Goal: Task Accomplishment & Management: Use online tool/utility

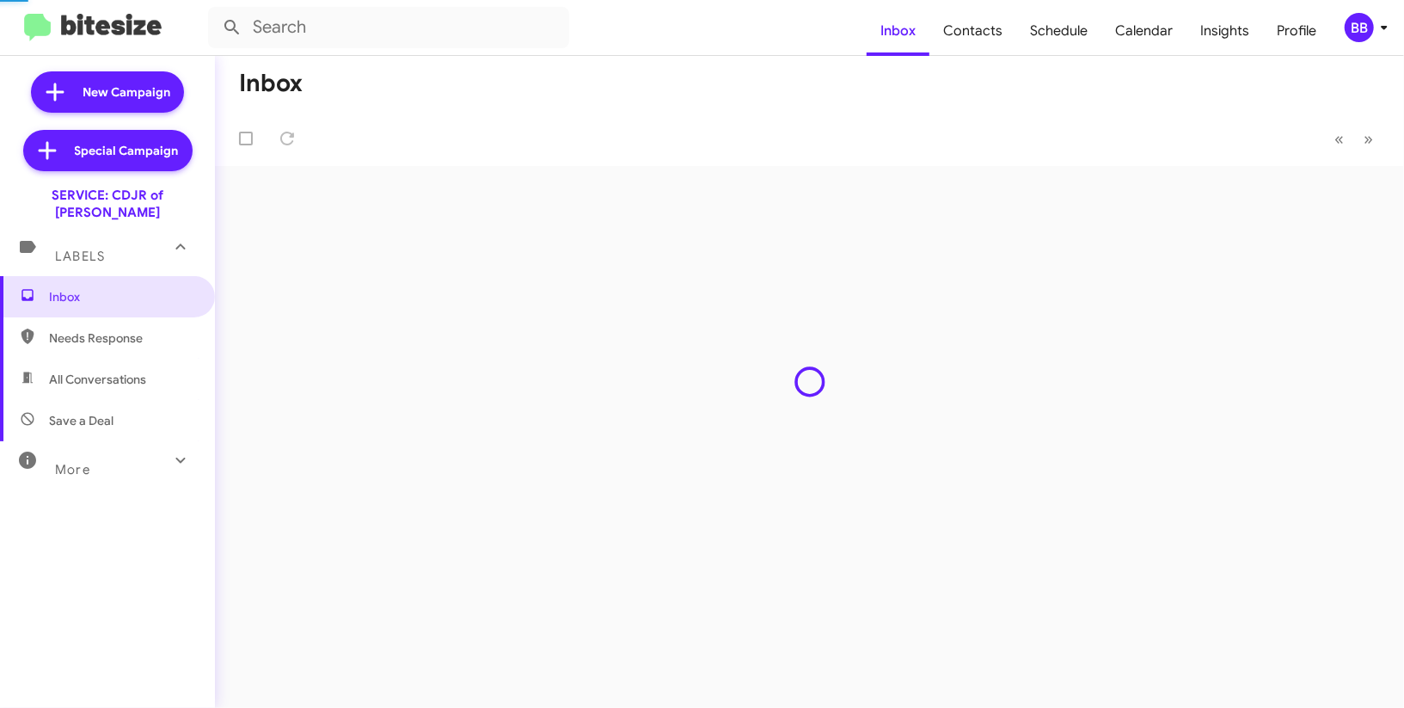
click at [1369, 17] on div "BB" at bounding box center [1359, 27] width 29 height 29
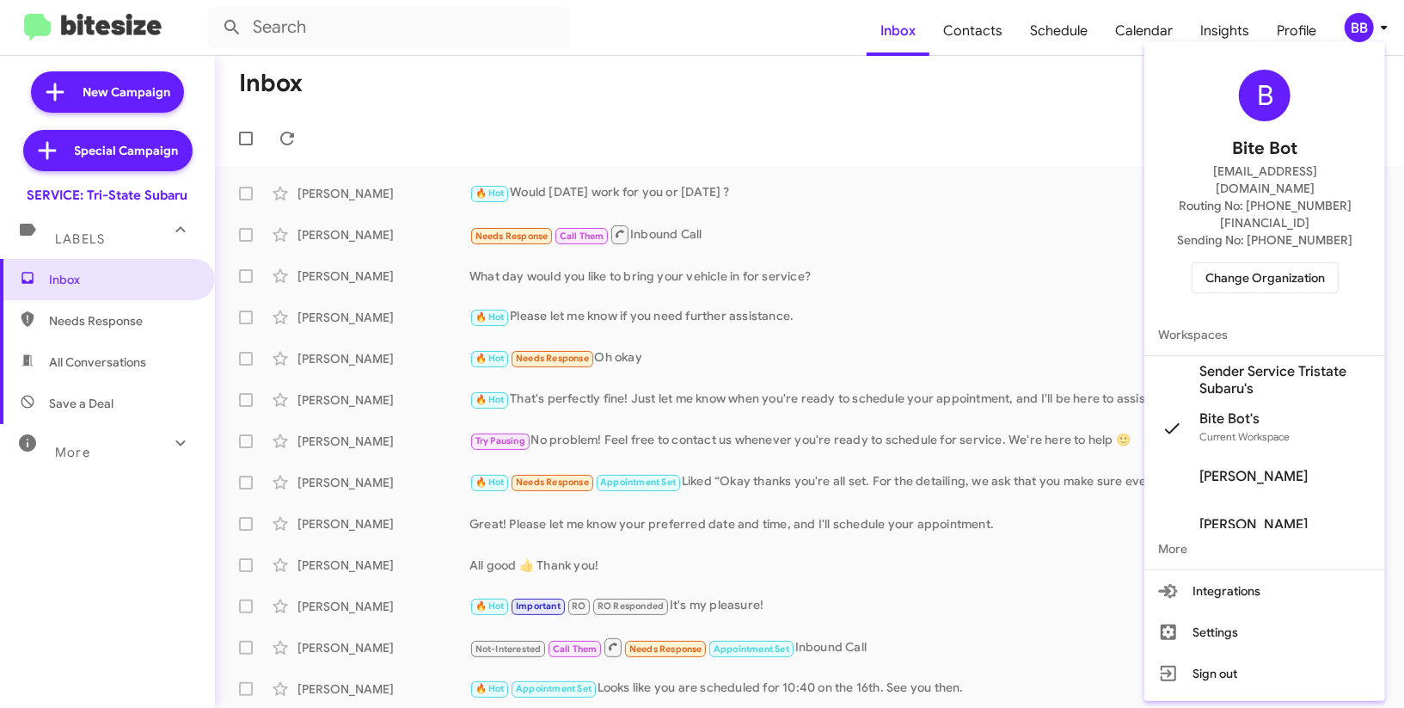
click at [1226, 263] on span "Change Organization" at bounding box center [1265, 277] width 120 height 29
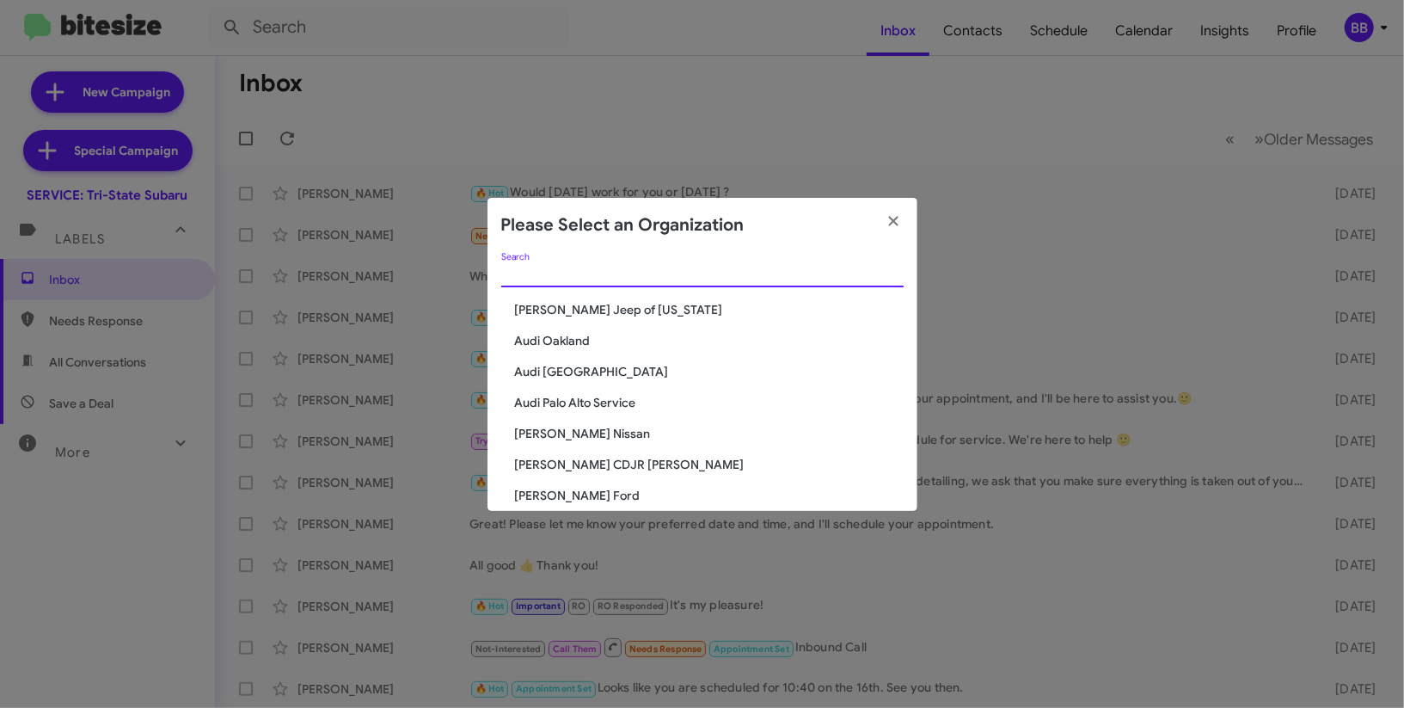
click at [593, 271] on input "Search" at bounding box center [702, 274] width 402 height 14
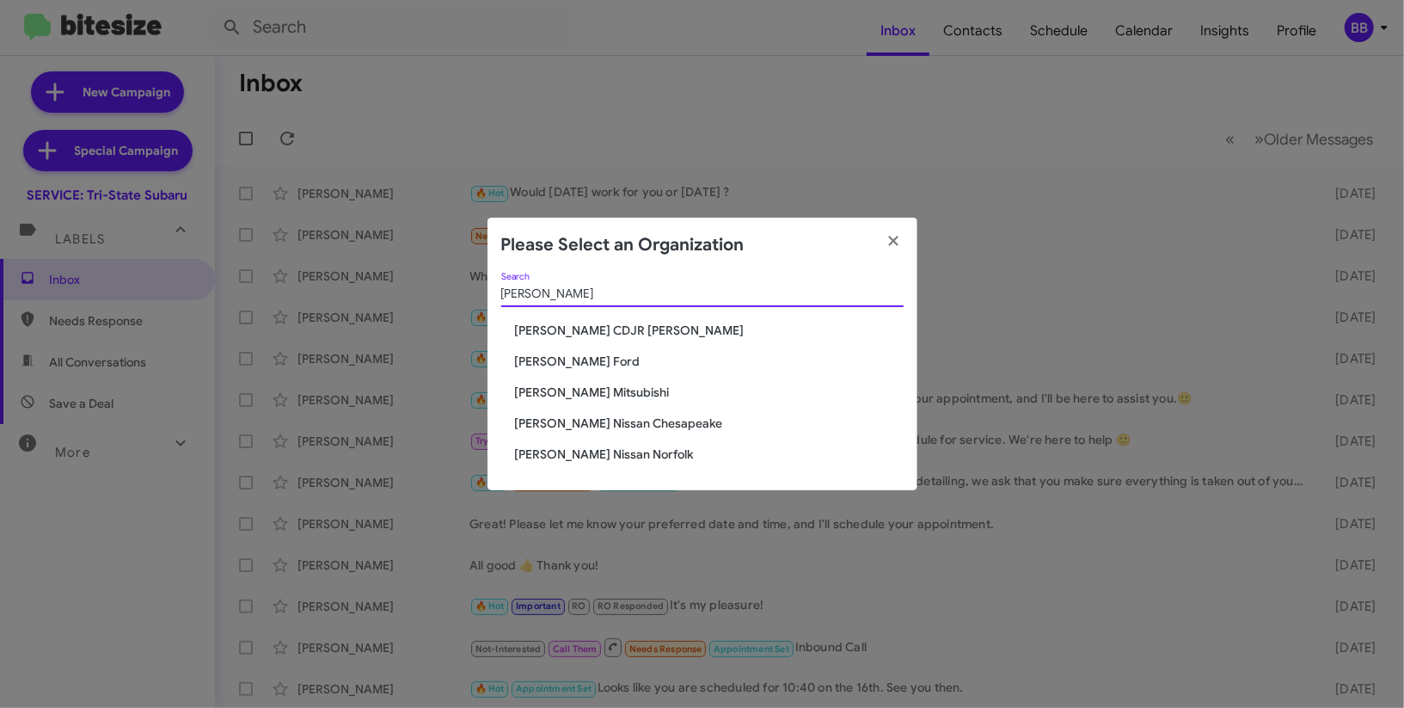
type input "banis"
click at [590, 328] on span "[PERSON_NAME] CDJR [PERSON_NAME]" at bounding box center [709, 330] width 389 height 17
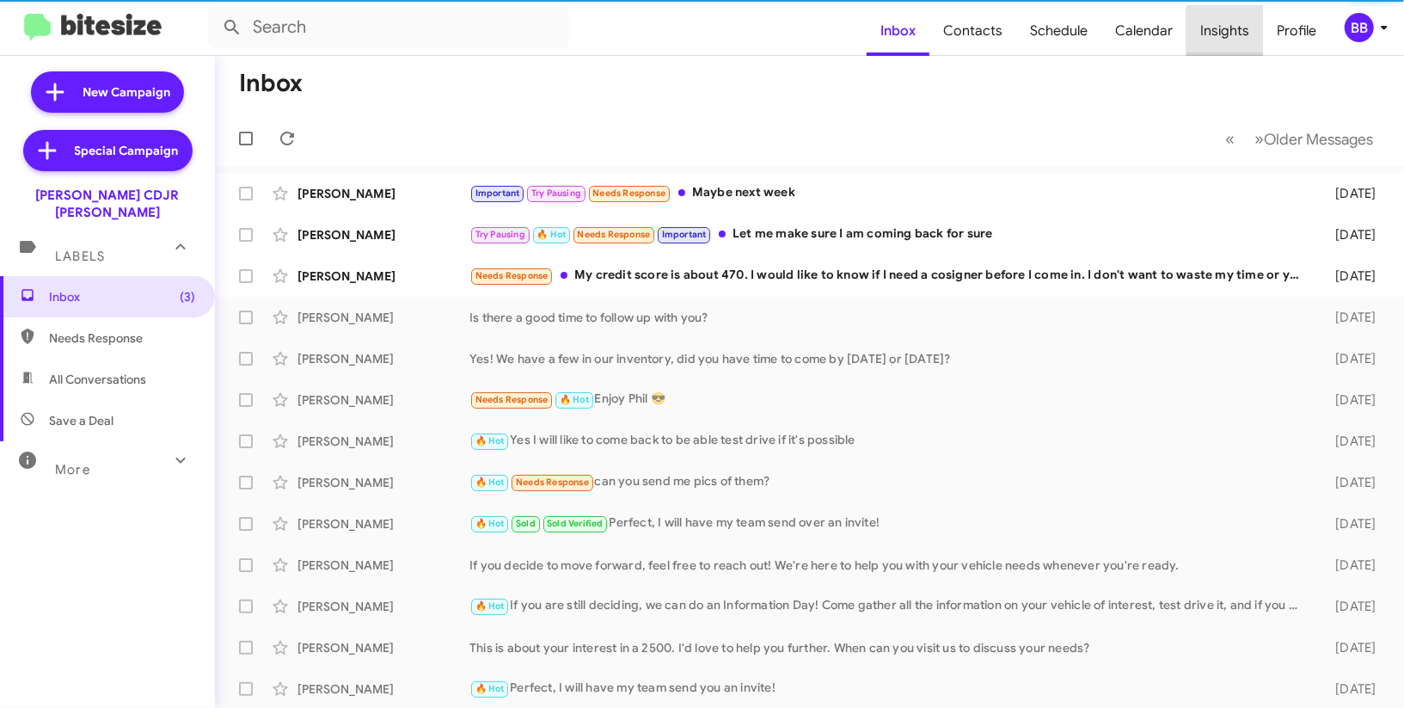
click at [1234, 39] on span "Insights" at bounding box center [1224, 31] width 77 height 50
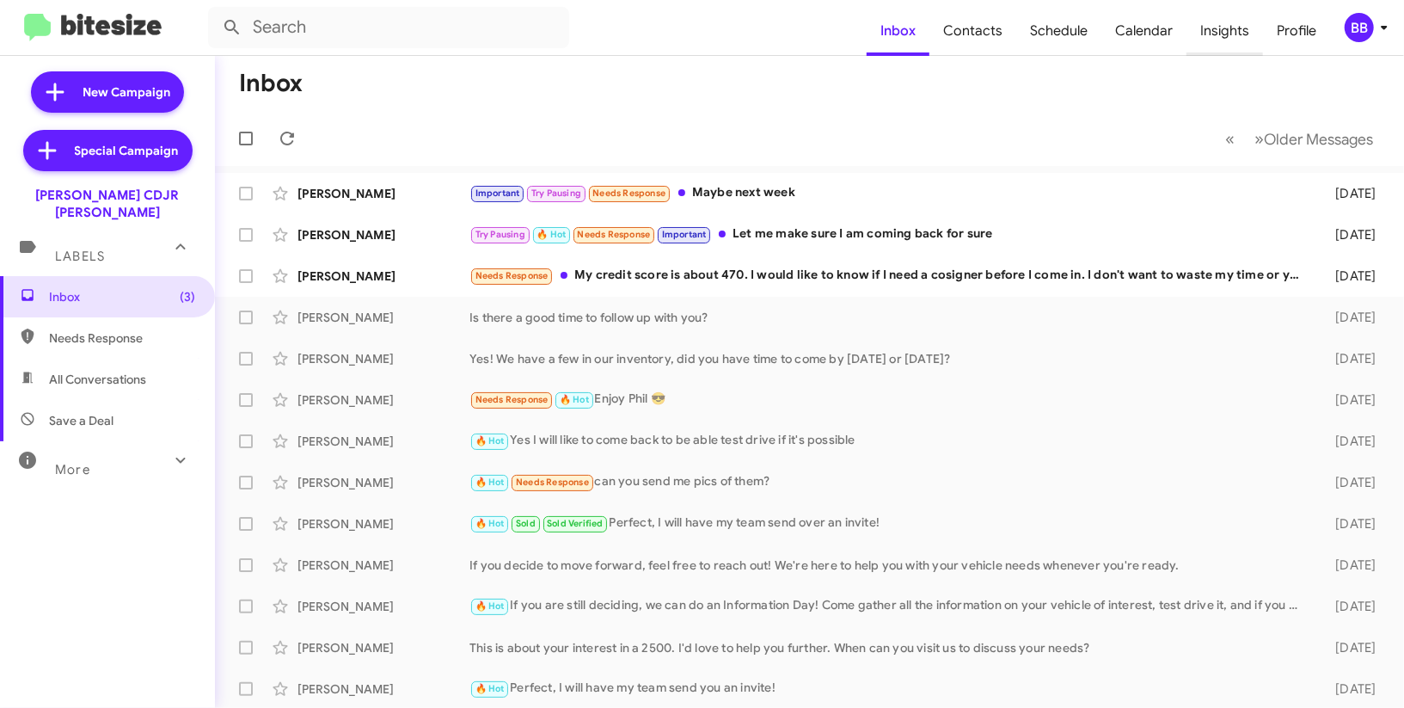
click at [1234, 39] on span "Insights" at bounding box center [1224, 31] width 77 height 50
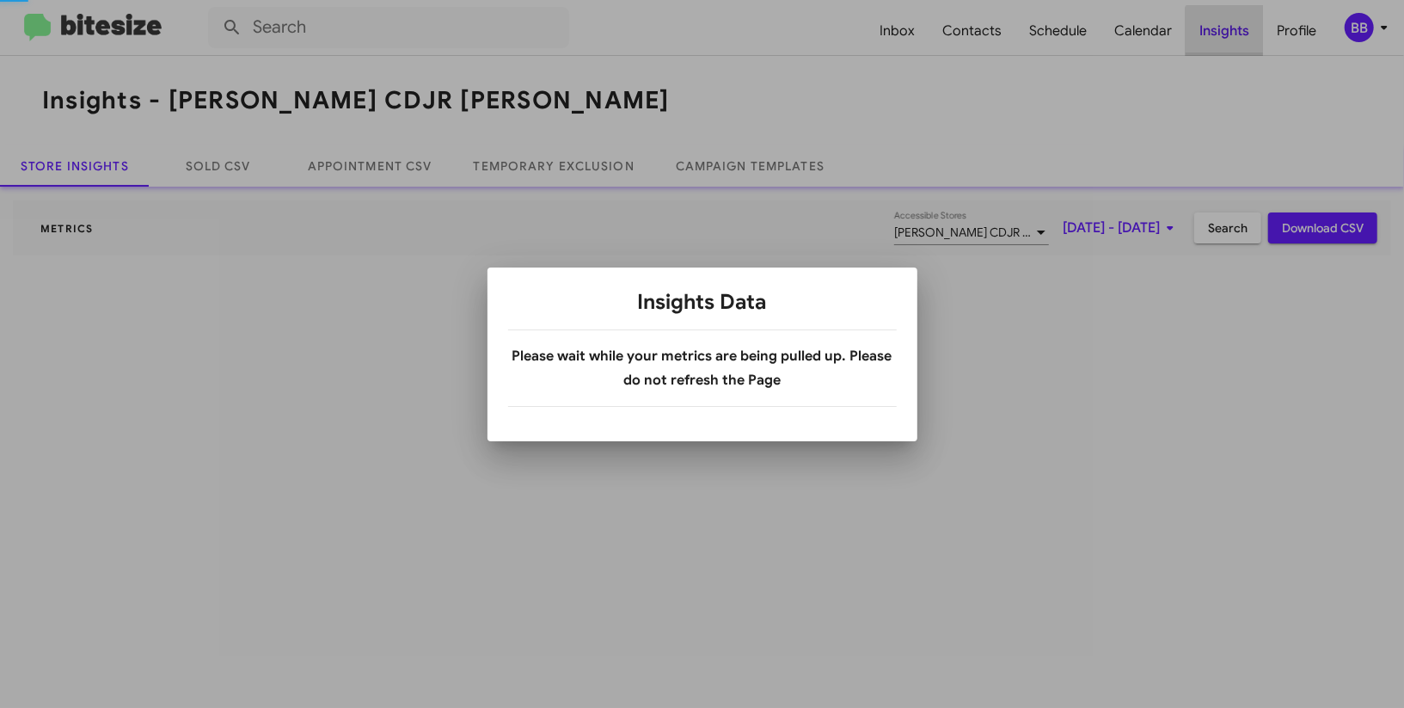
click at [1234, 39] on div at bounding box center [702, 354] width 1404 height 708
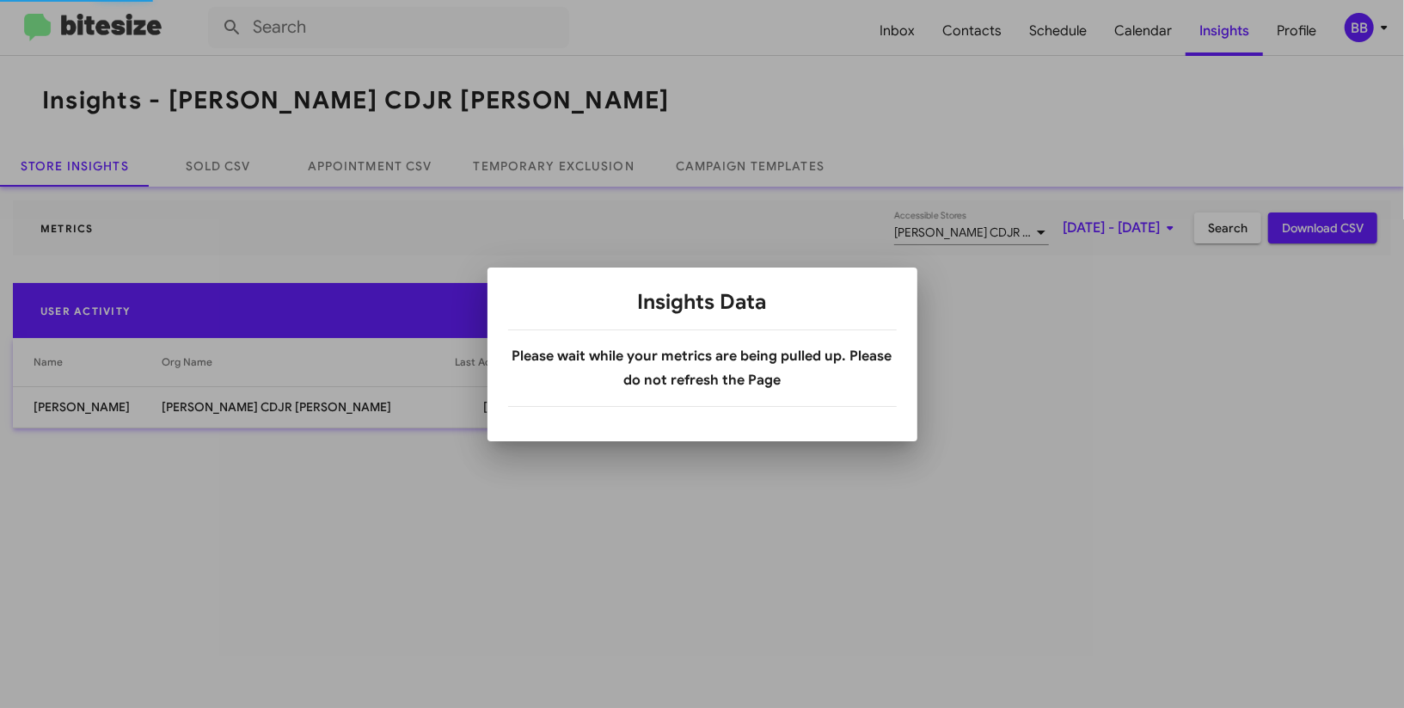
click at [1369, 23] on div at bounding box center [702, 354] width 1404 height 708
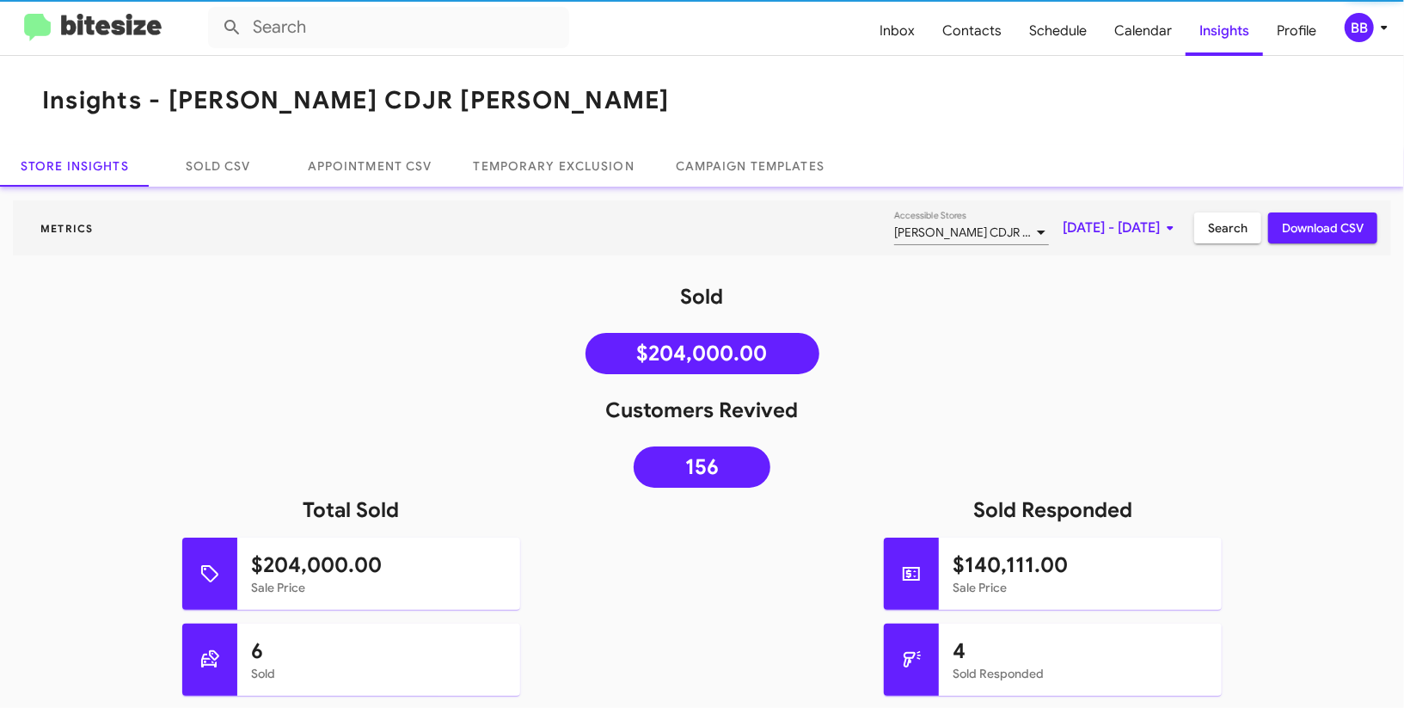
click at [1368, 33] on div "BB" at bounding box center [1359, 27] width 29 height 29
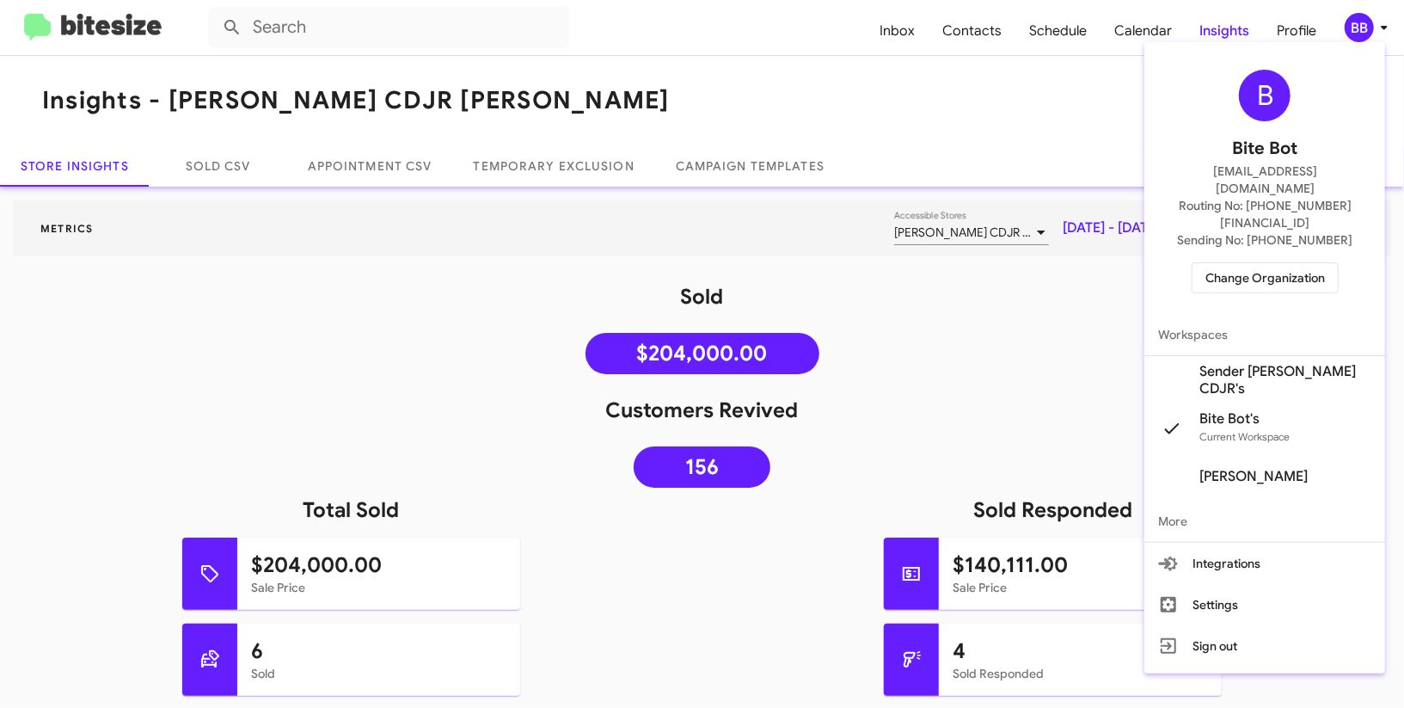
click at [1277, 356] on span "Sender [PERSON_NAME] CDJR's" at bounding box center [1264, 380] width 241 height 48
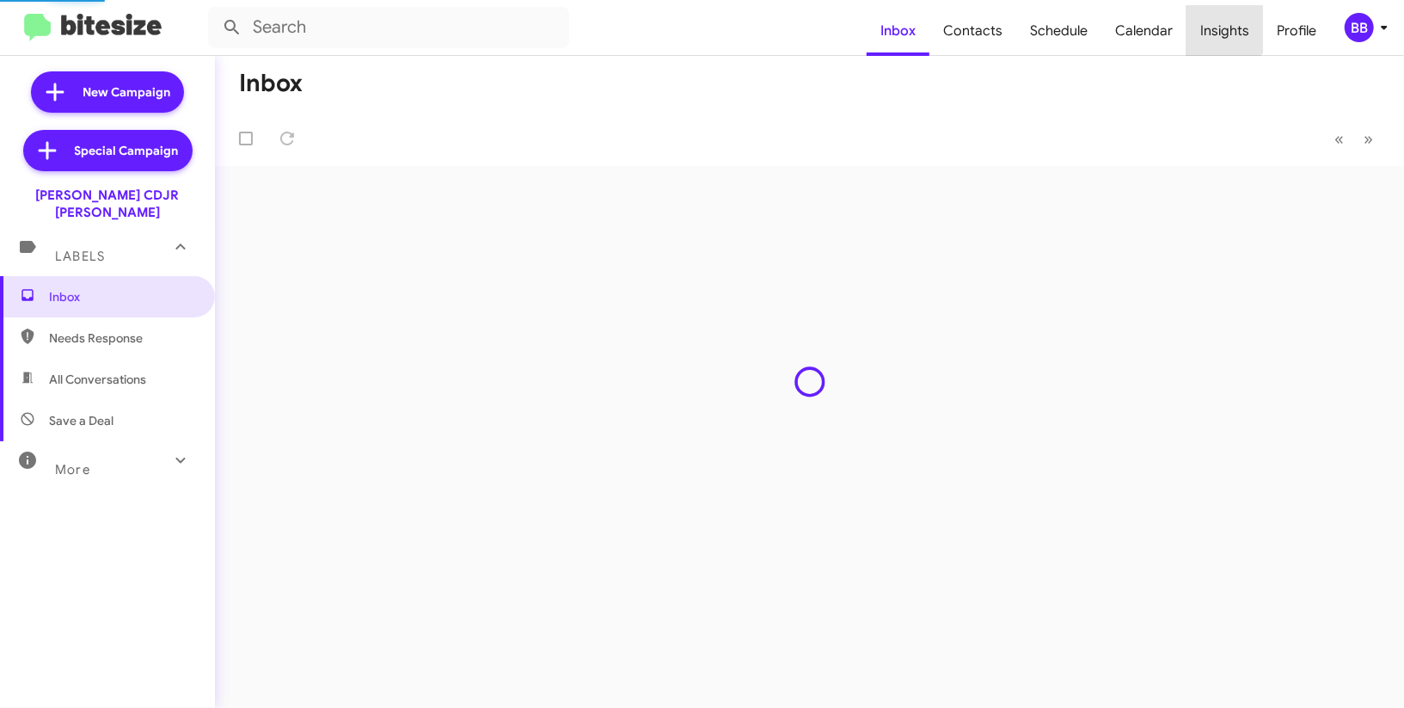
click at [1225, 24] on span "Insights" at bounding box center [1224, 31] width 77 height 50
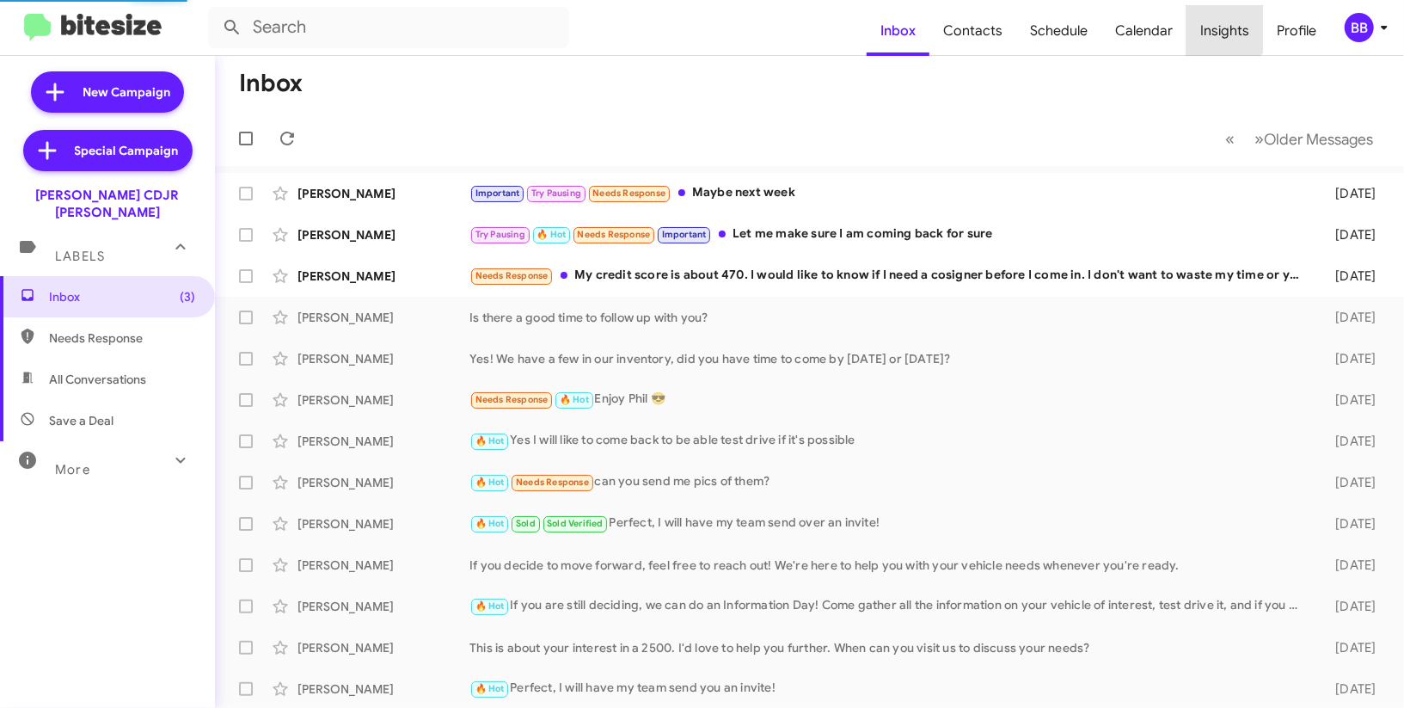
click at [1225, 24] on span "Insights" at bounding box center [1224, 31] width 77 height 50
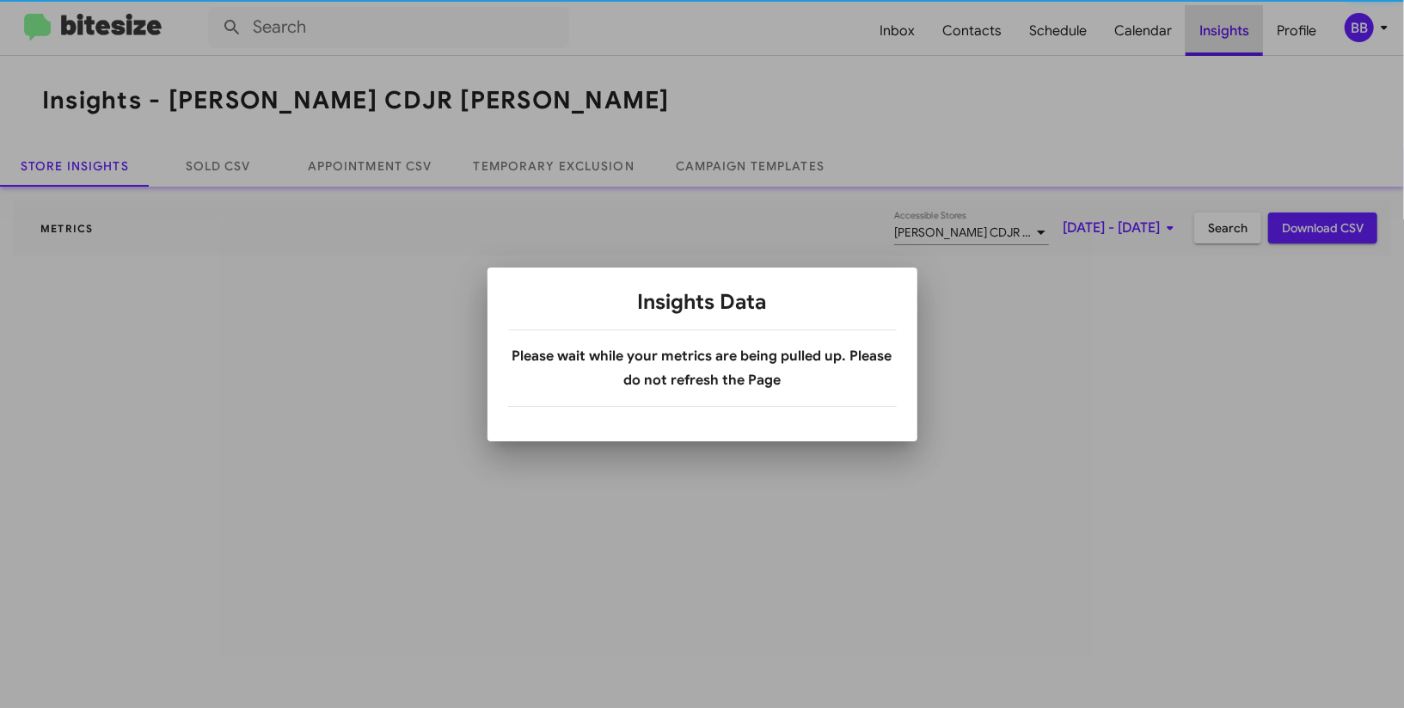
click at [1225, 24] on div at bounding box center [702, 354] width 1404 height 708
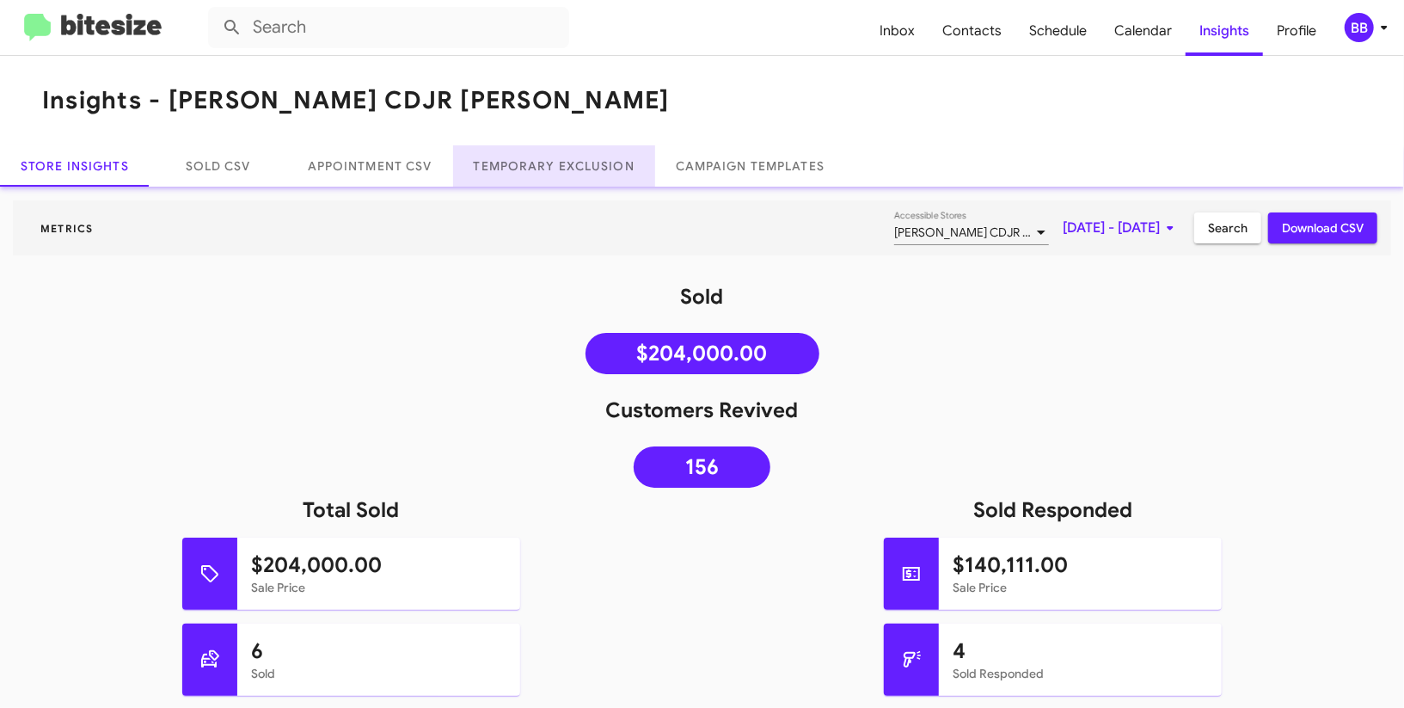
click at [538, 157] on link "Temporary Exclusion" at bounding box center [554, 165] width 202 height 41
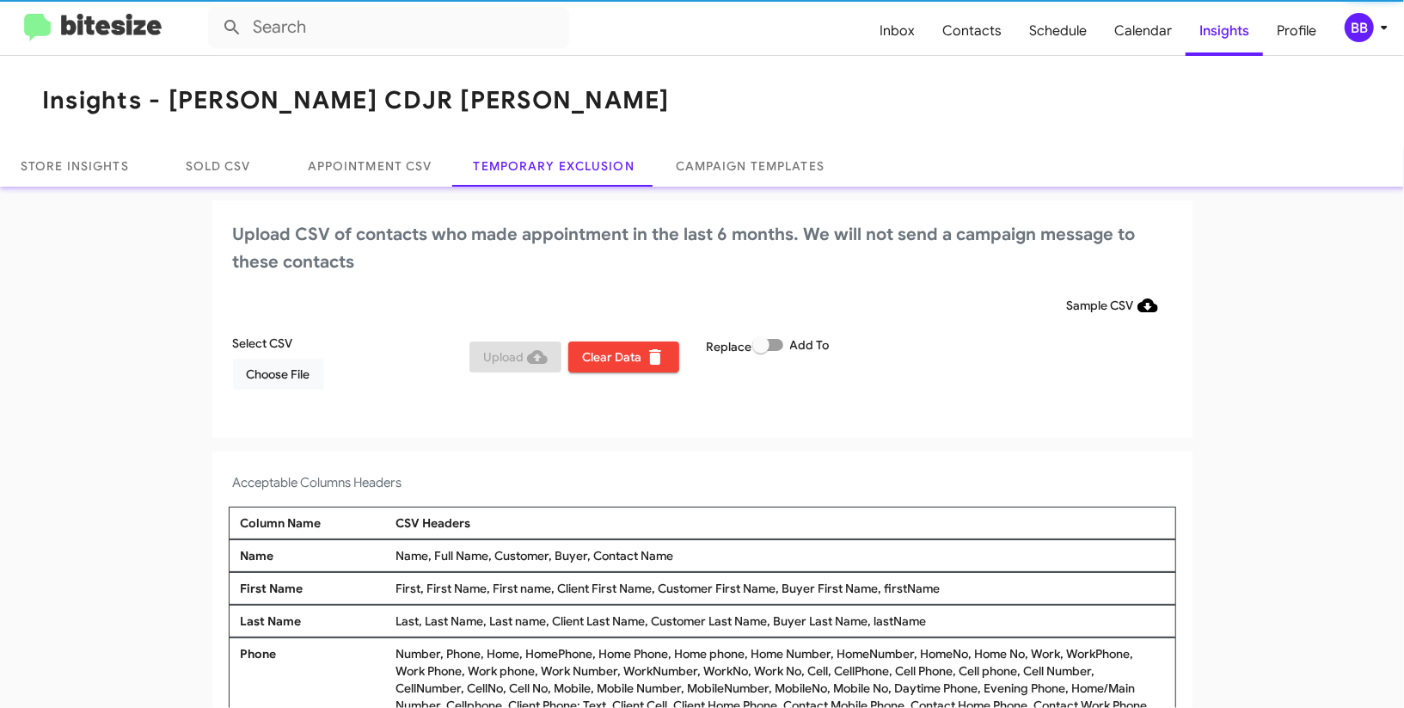
click at [1381, 18] on icon at bounding box center [1384, 27] width 21 height 21
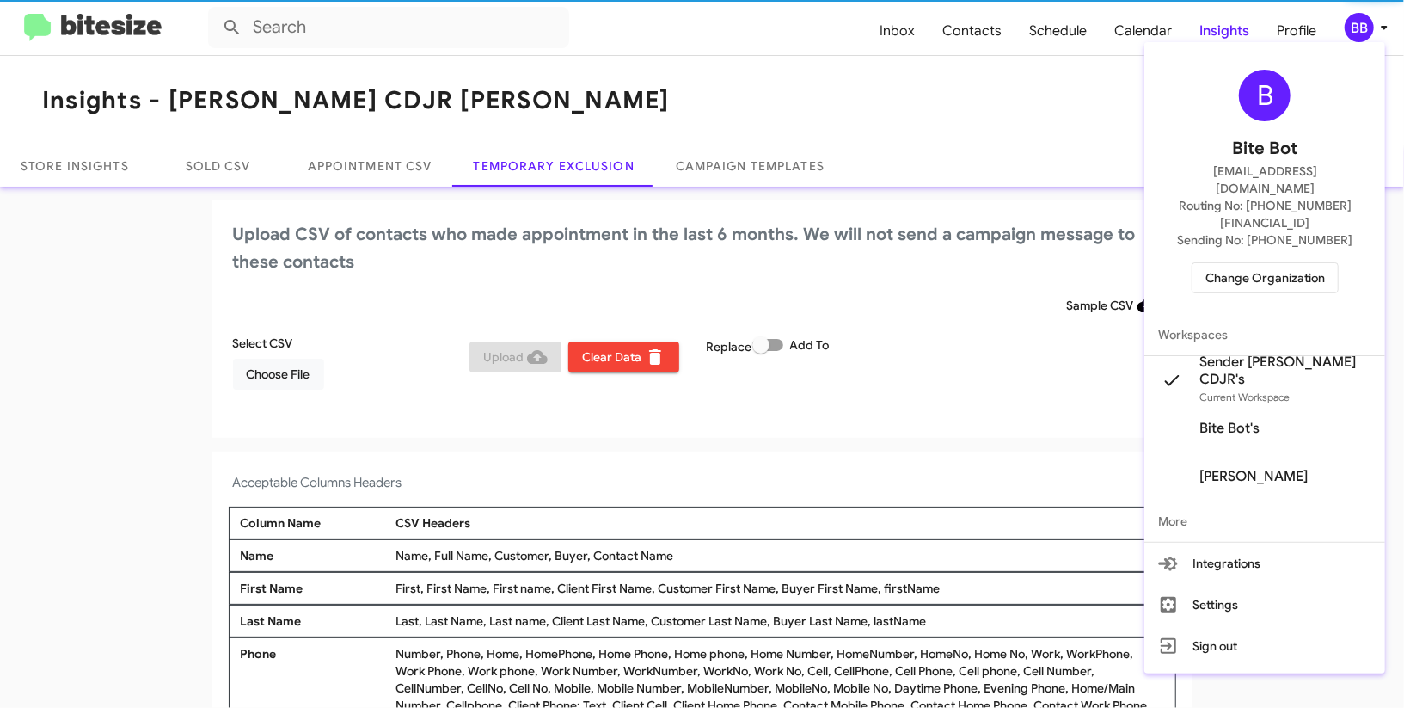
click at [1381, 18] on div at bounding box center [702, 354] width 1404 height 708
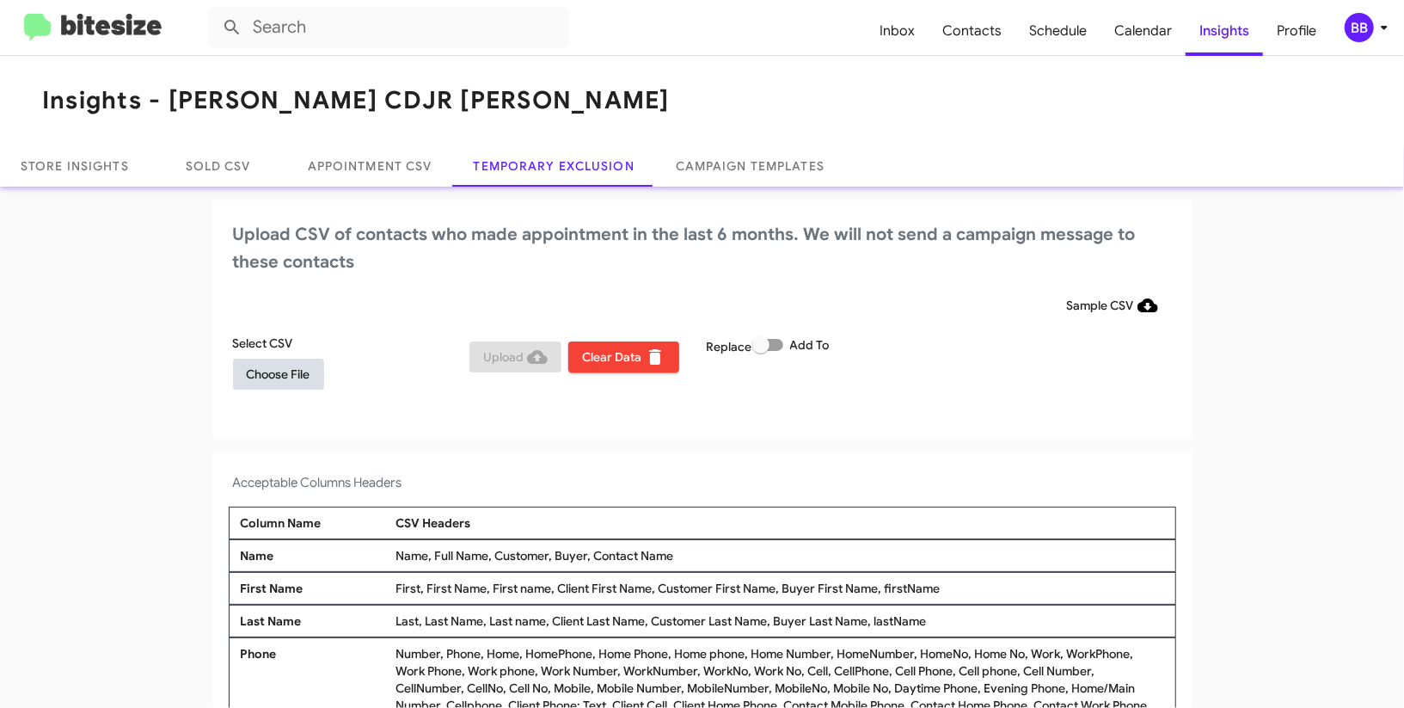
click at [314, 374] on button "Choose File" at bounding box center [278, 374] width 91 height 31
click at [774, 340] on span at bounding box center [767, 345] width 31 height 12
click at [761, 351] on input "Add To" at bounding box center [760, 351] width 1 height 1
checkbox input "true"
click at [788, 272] on h2 "Upload CSV of contacts who made appointment in the last 6 months. We will not s…" at bounding box center [702, 248] width 939 height 55
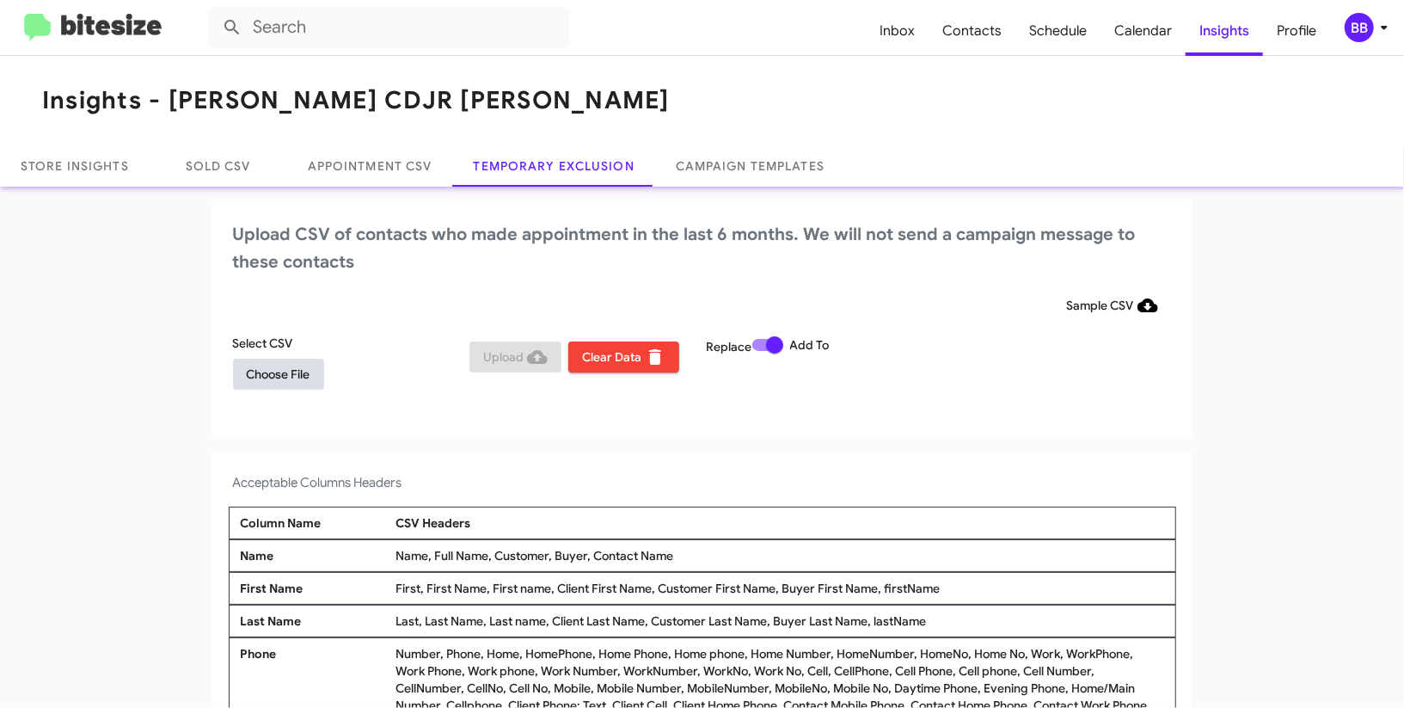
click at [253, 375] on span "Choose File" at bounding box center [279, 374] width 64 height 31
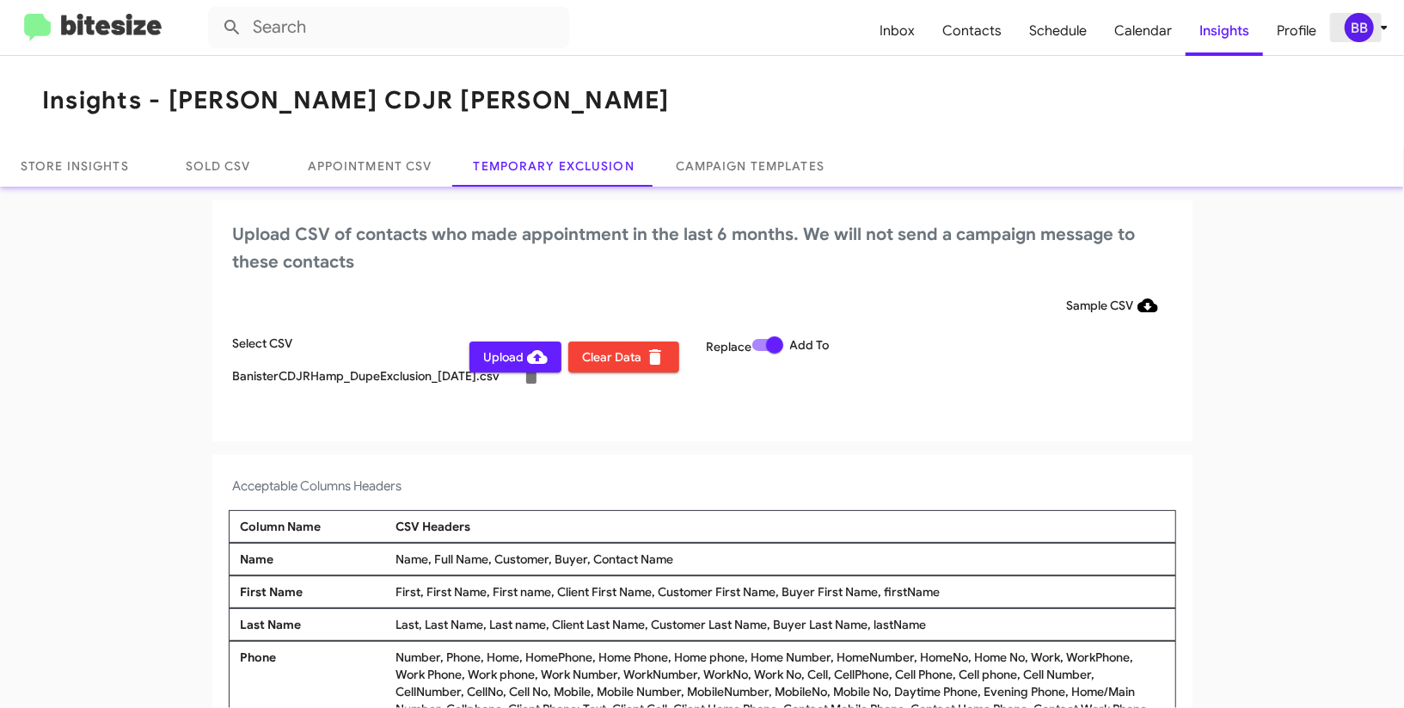
click at [1353, 24] on div "BB" at bounding box center [1359, 27] width 29 height 29
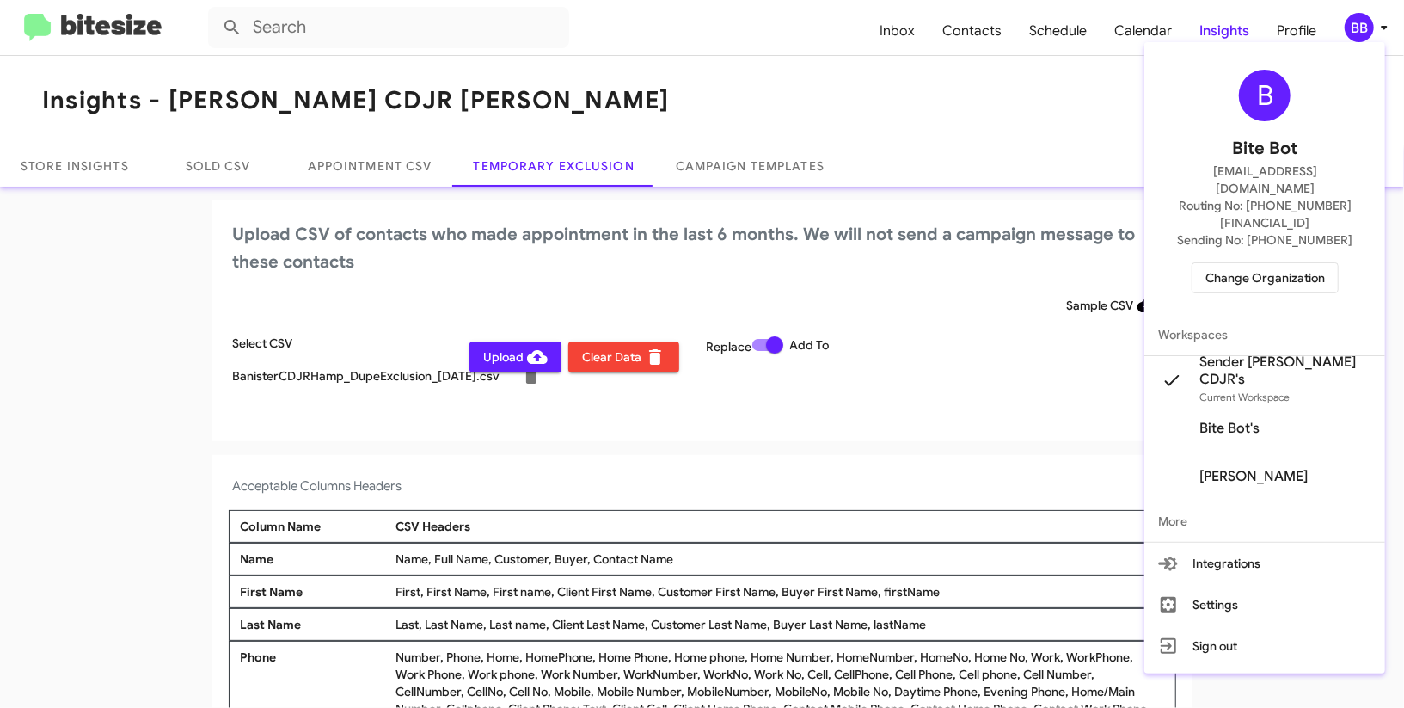
click at [1353, 25] on div at bounding box center [702, 354] width 1404 height 708
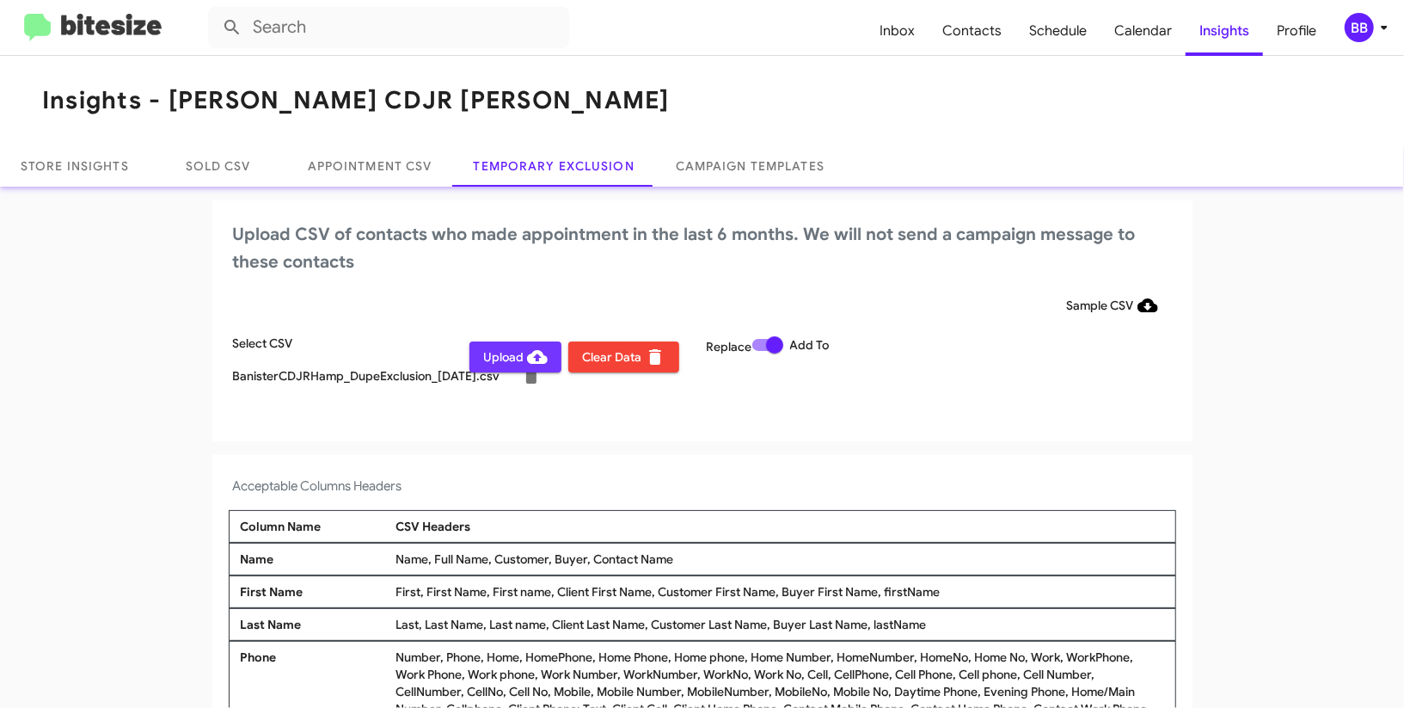
click at [517, 355] on span "Upload" at bounding box center [515, 356] width 64 height 31
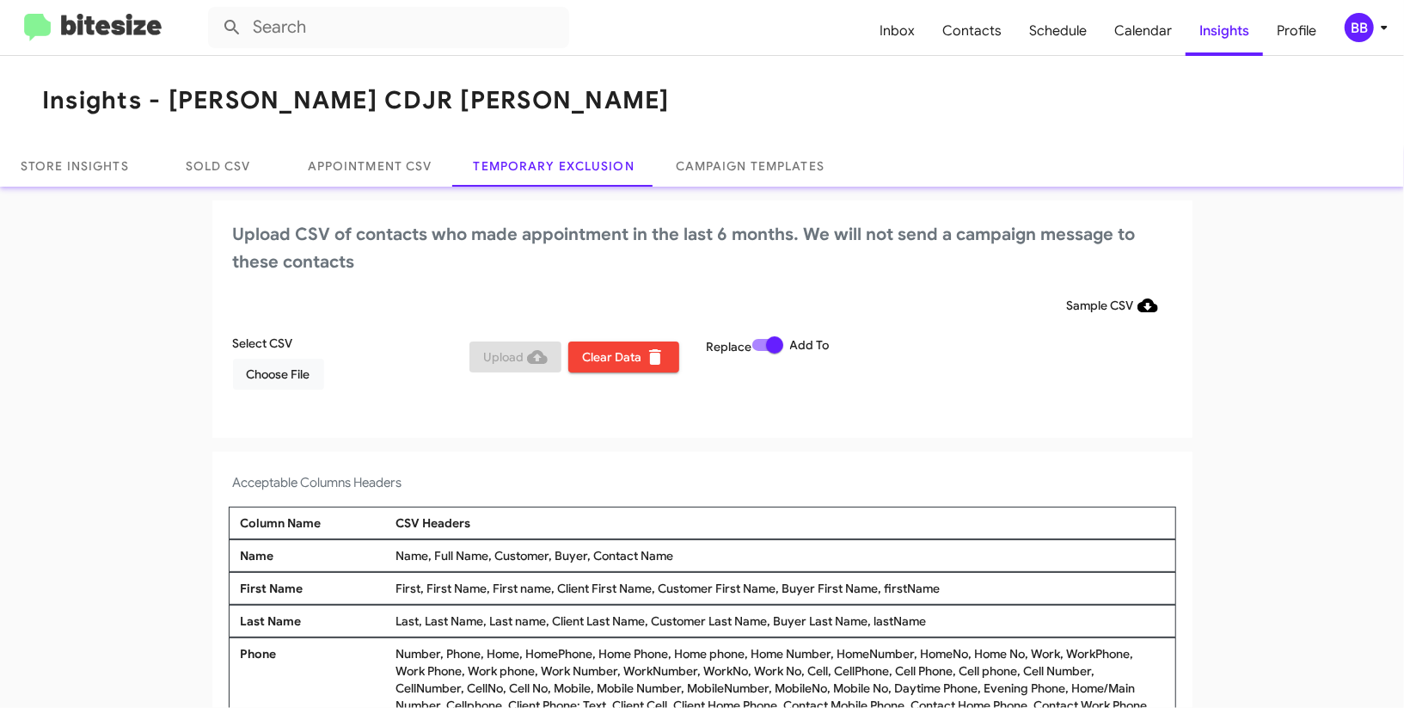
click at [1368, 34] on div "BB" at bounding box center [1359, 27] width 29 height 29
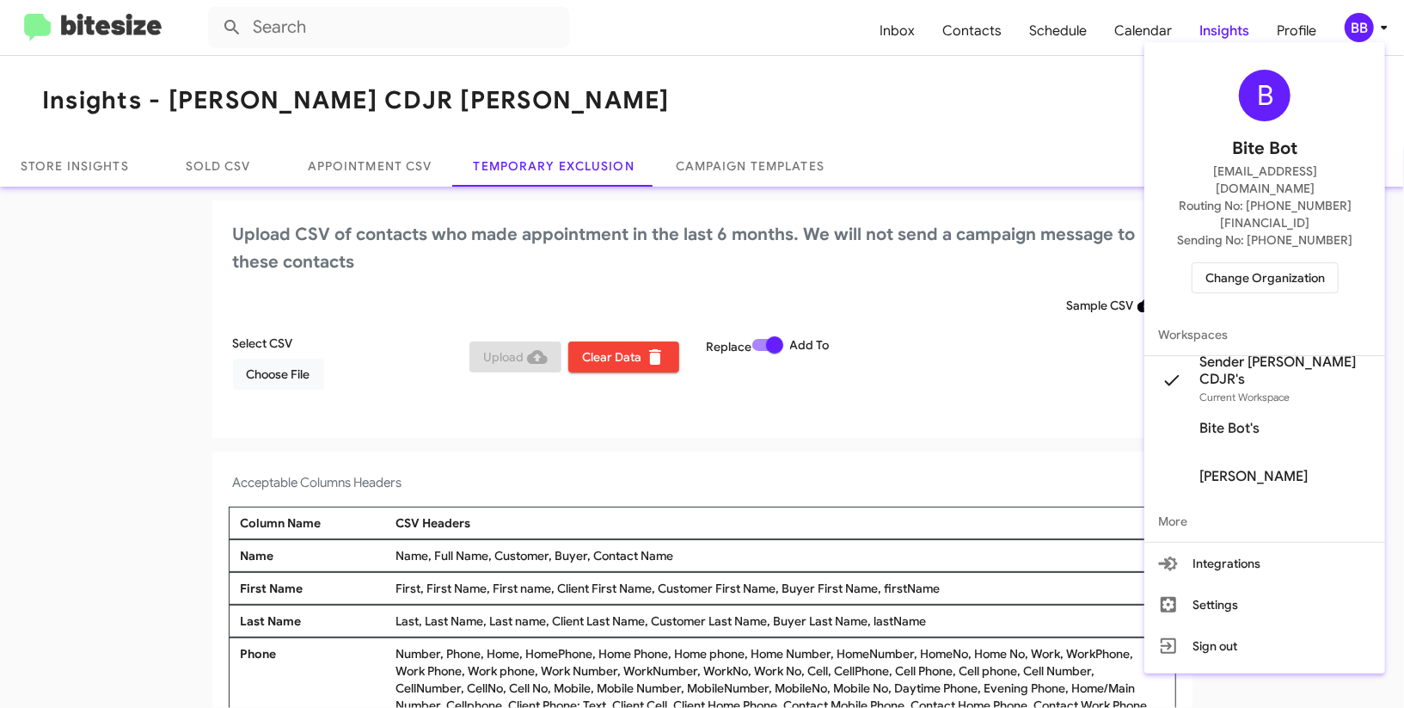
click at [1259, 263] on span "Change Organization" at bounding box center [1265, 277] width 120 height 29
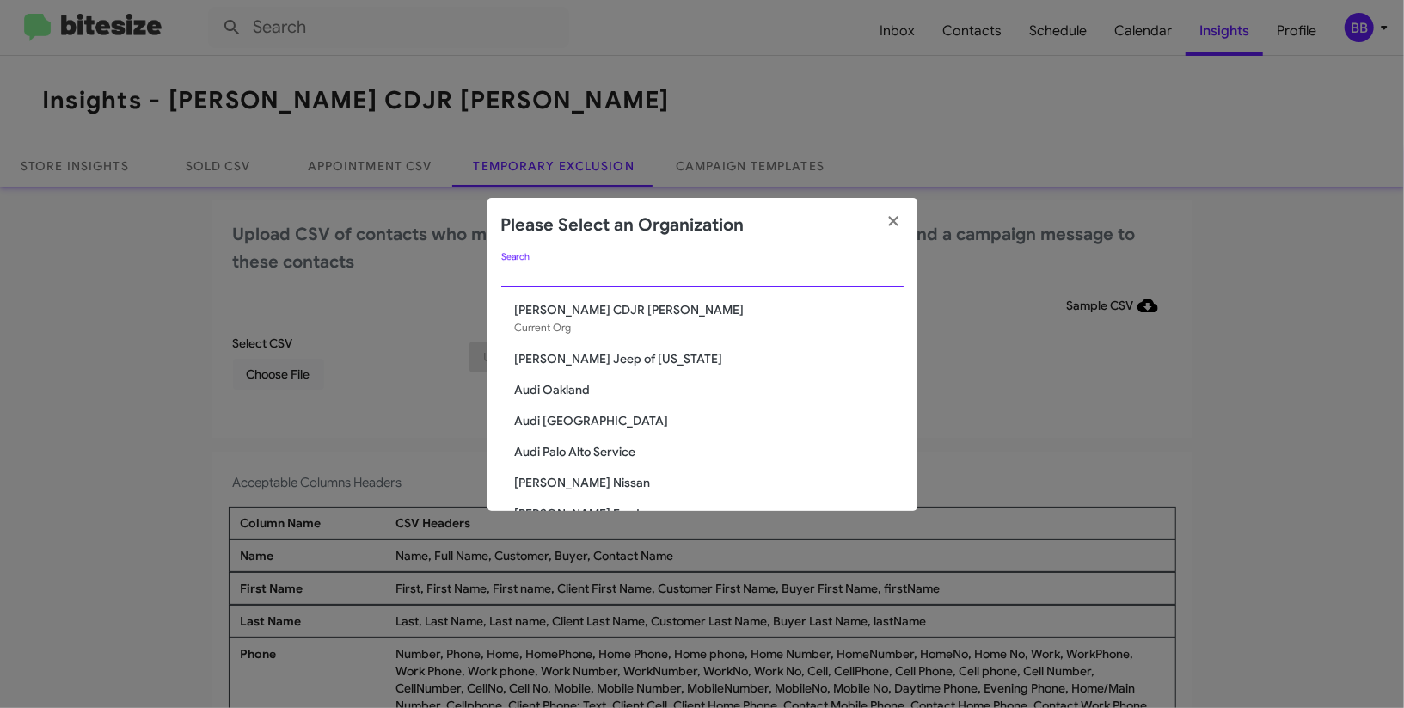
click at [662, 267] on input "Search" at bounding box center [702, 274] width 402 height 14
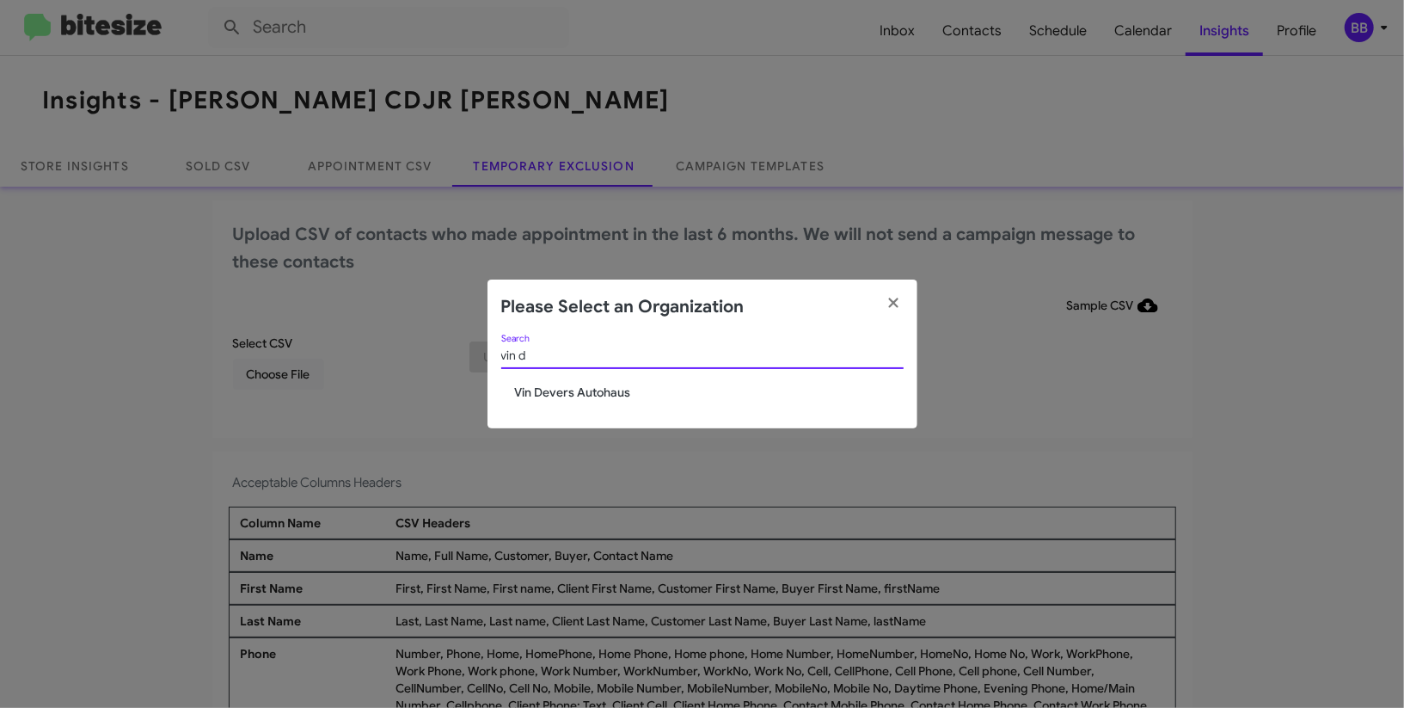
type input "vin d"
click at [536, 394] on span "Vin Devers Autohaus" at bounding box center [709, 391] width 389 height 17
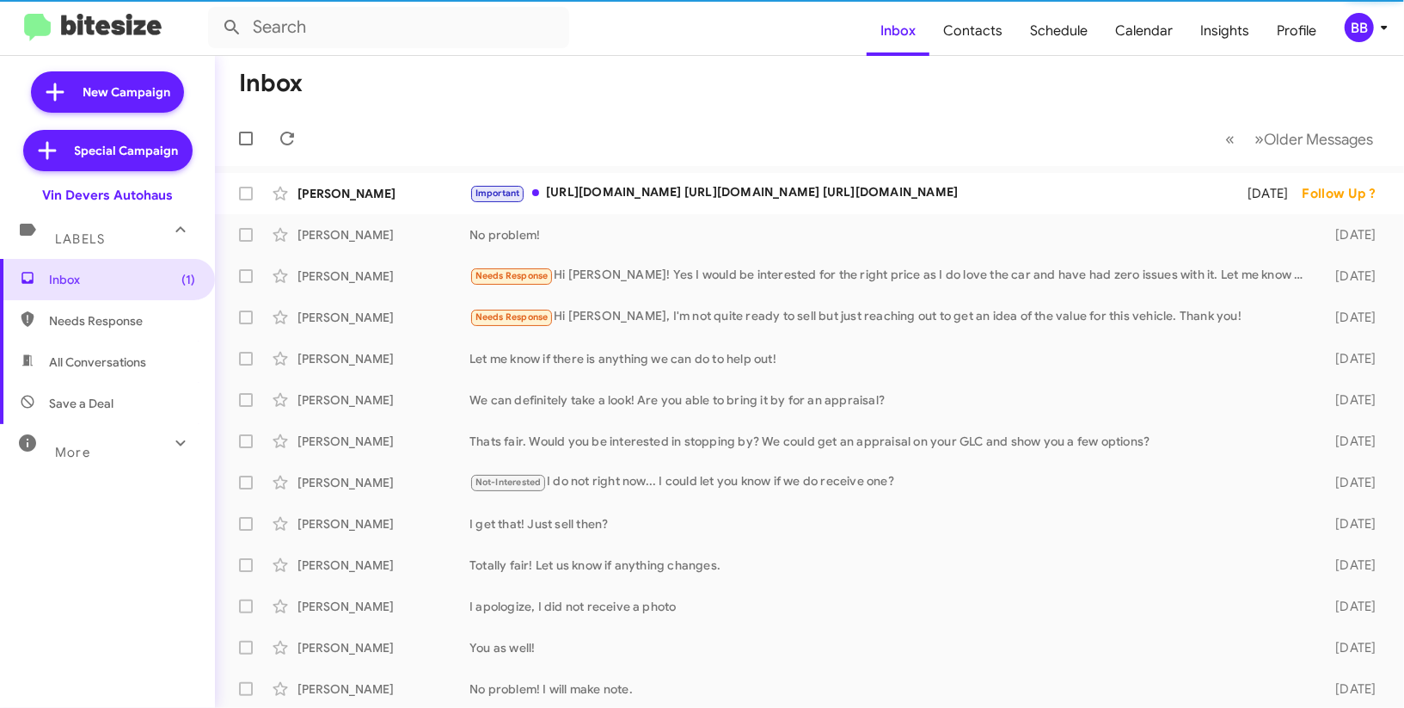
click at [1352, 28] on div "BB" at bounding box center [1359, 27] width 29 height 29
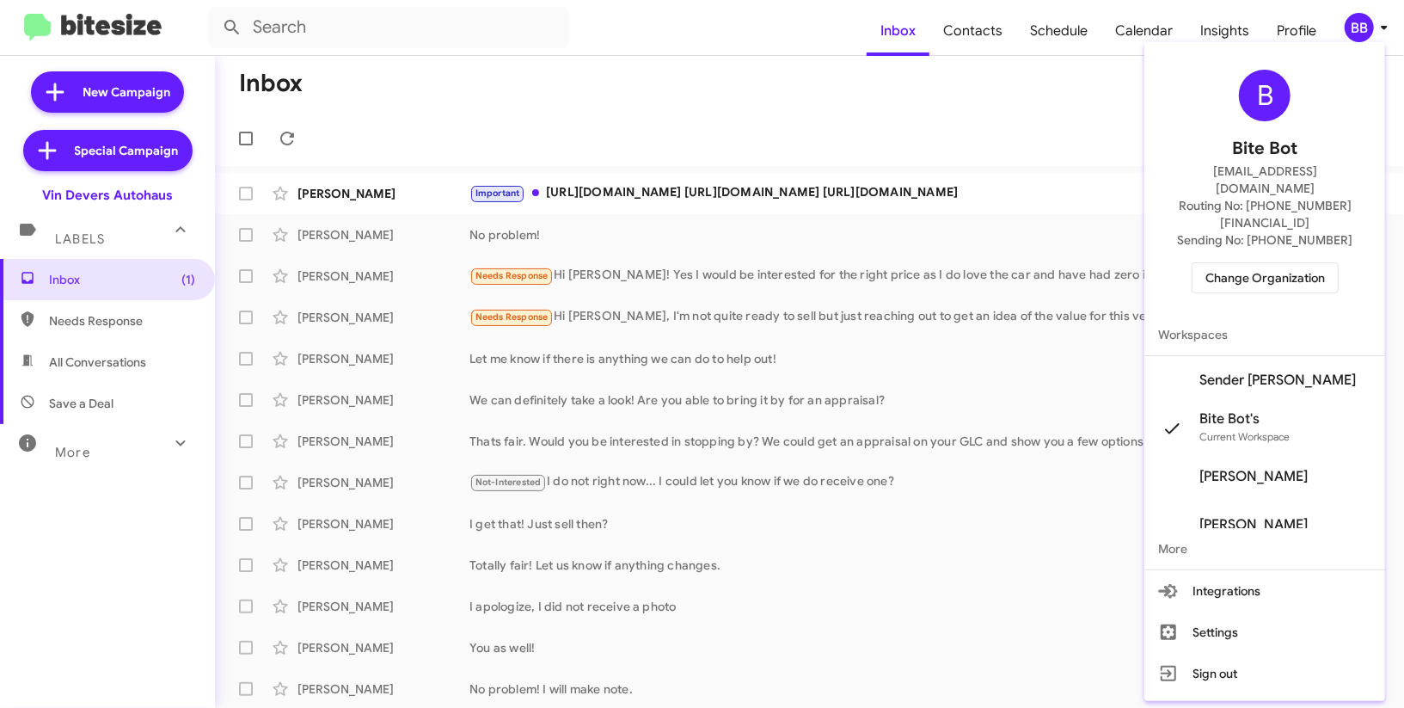
click at [1252, 371] on span "Sender [PERSON_NAME]" at bounding box center [1277, 379] width 156 height 17
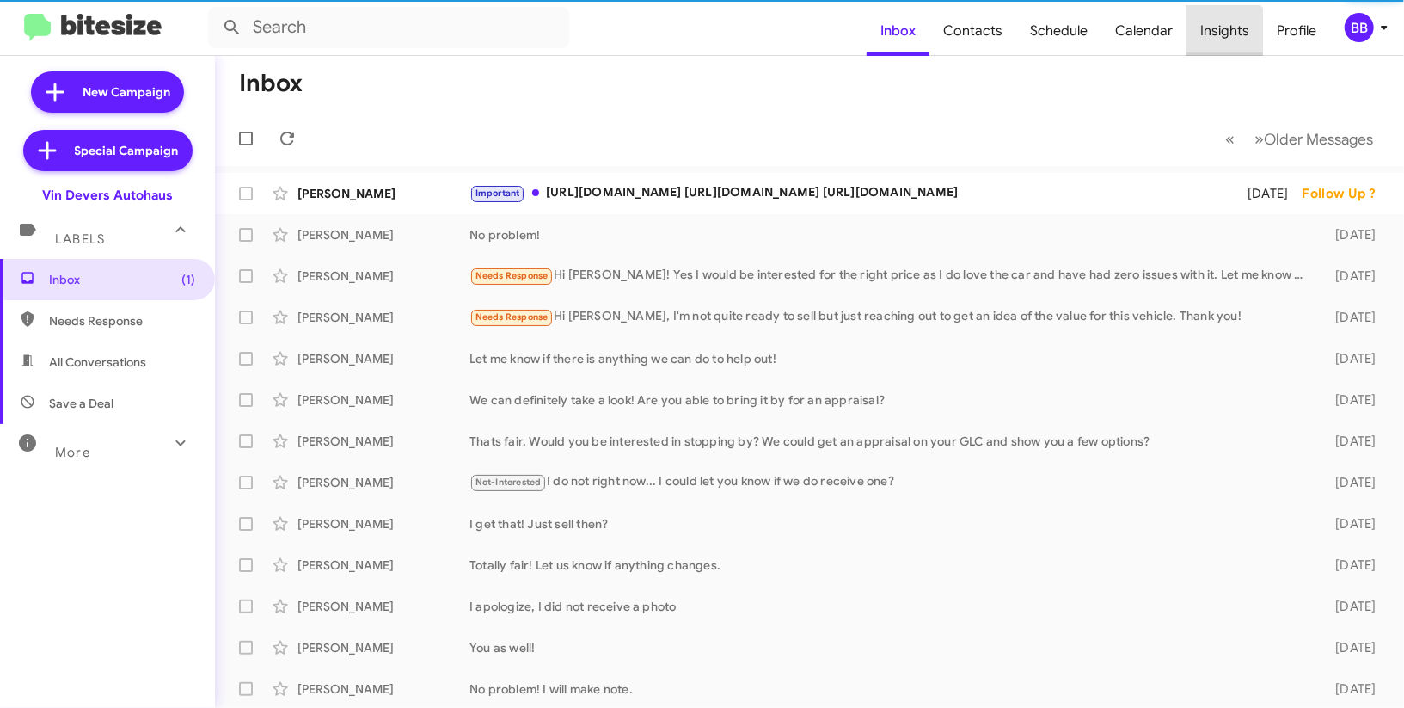
click at [1220, 37] on span "Insights" at bounding box center [1224, 31] width 77 height 50
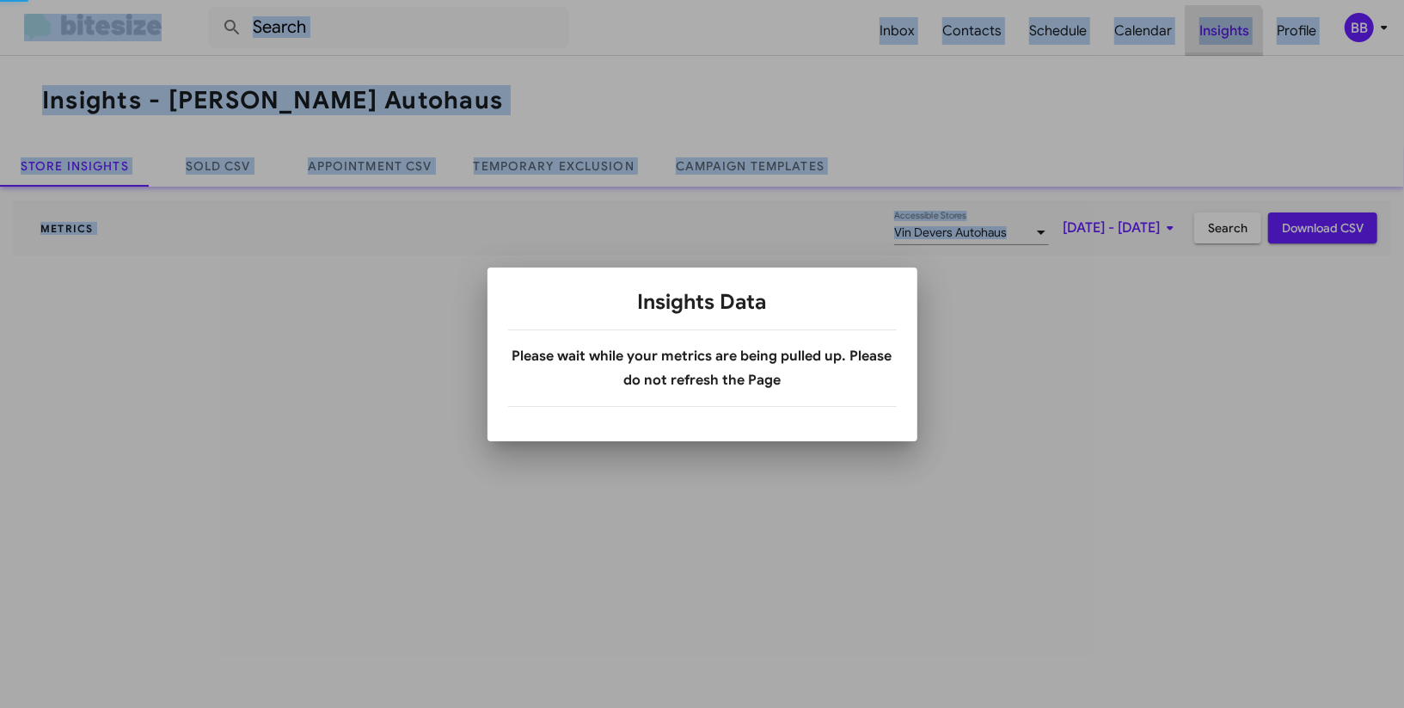
click at [1220, 37] on div at bounding box center [702, 354] width 1404 height 708
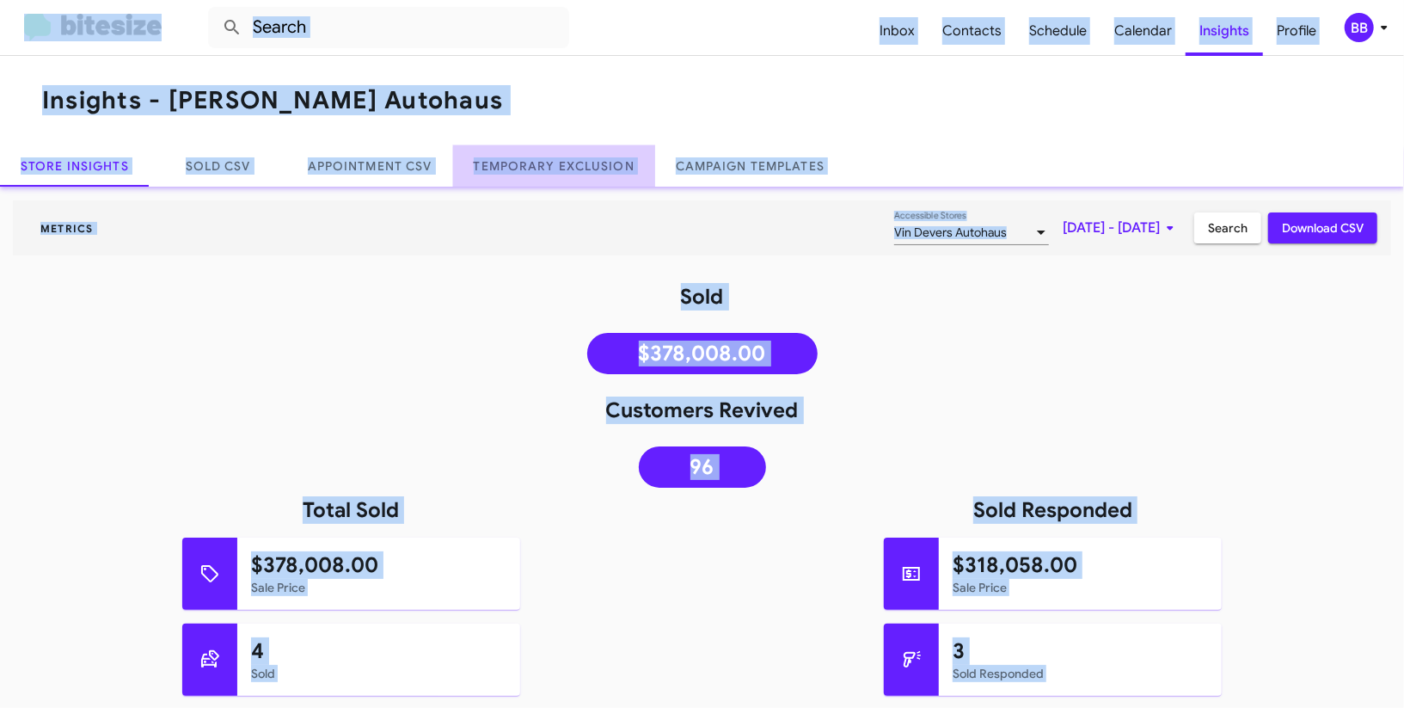
click at [568, 166] on link "Temporary Exclusion" at bounding box center [554, 165] width 202 height 41
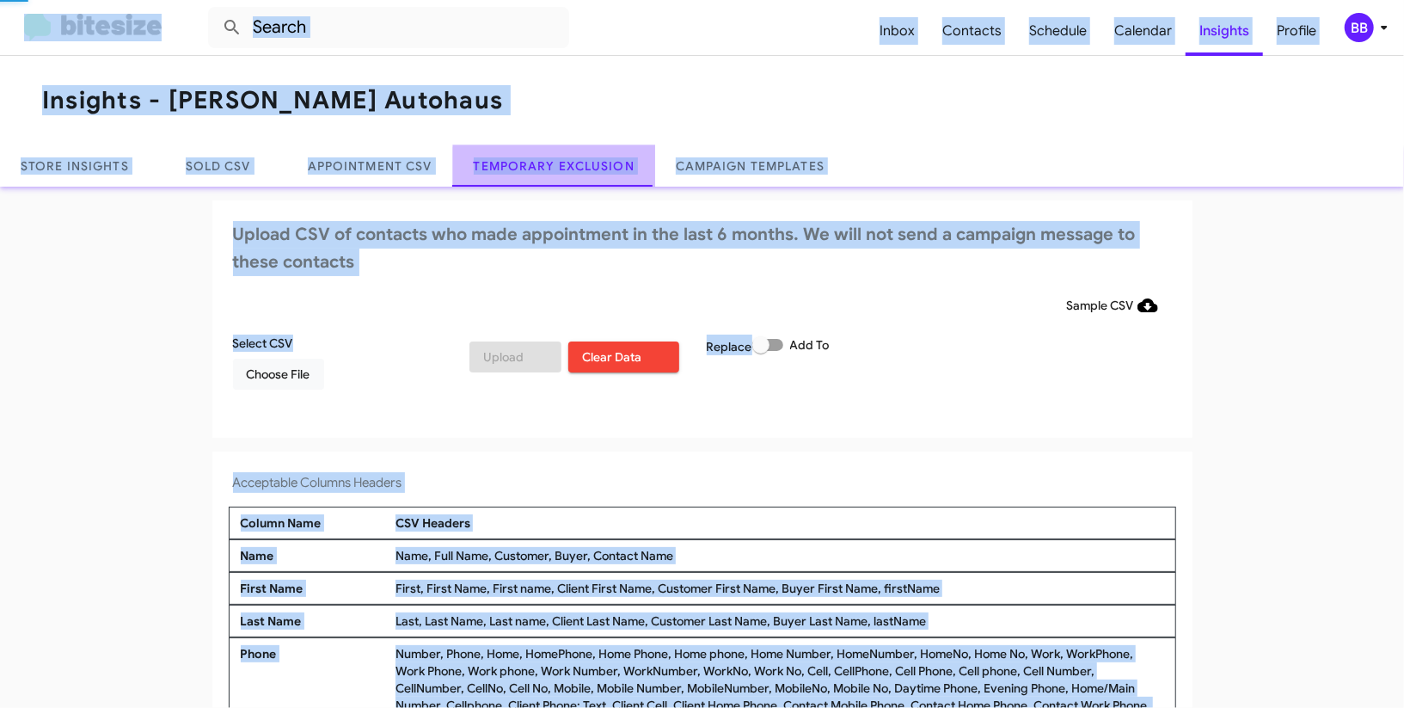
click at [568, 166] on link "Temporary Exclusion" at bounding box center [554, 165] width 202 height 41
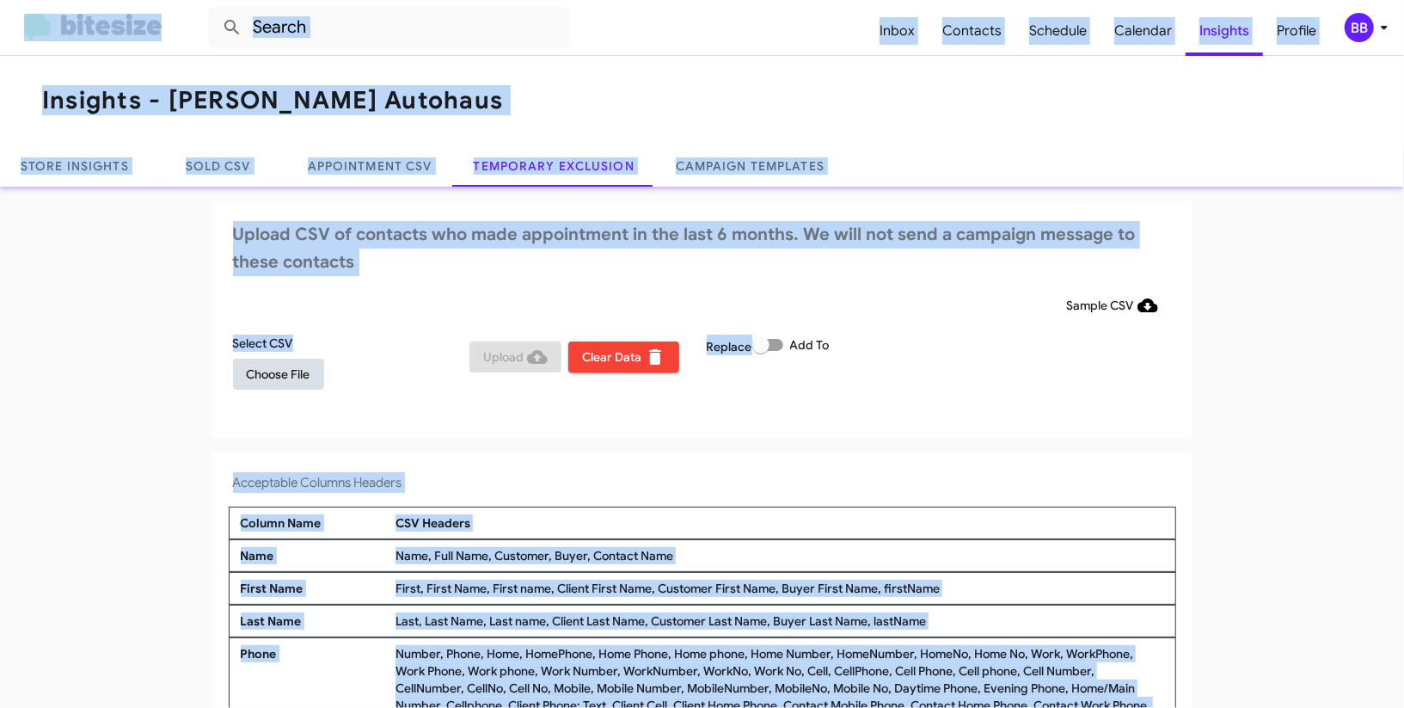
click at [300, 371] on span "Choose File" at bounding box center [279, 374] width 64 height 31
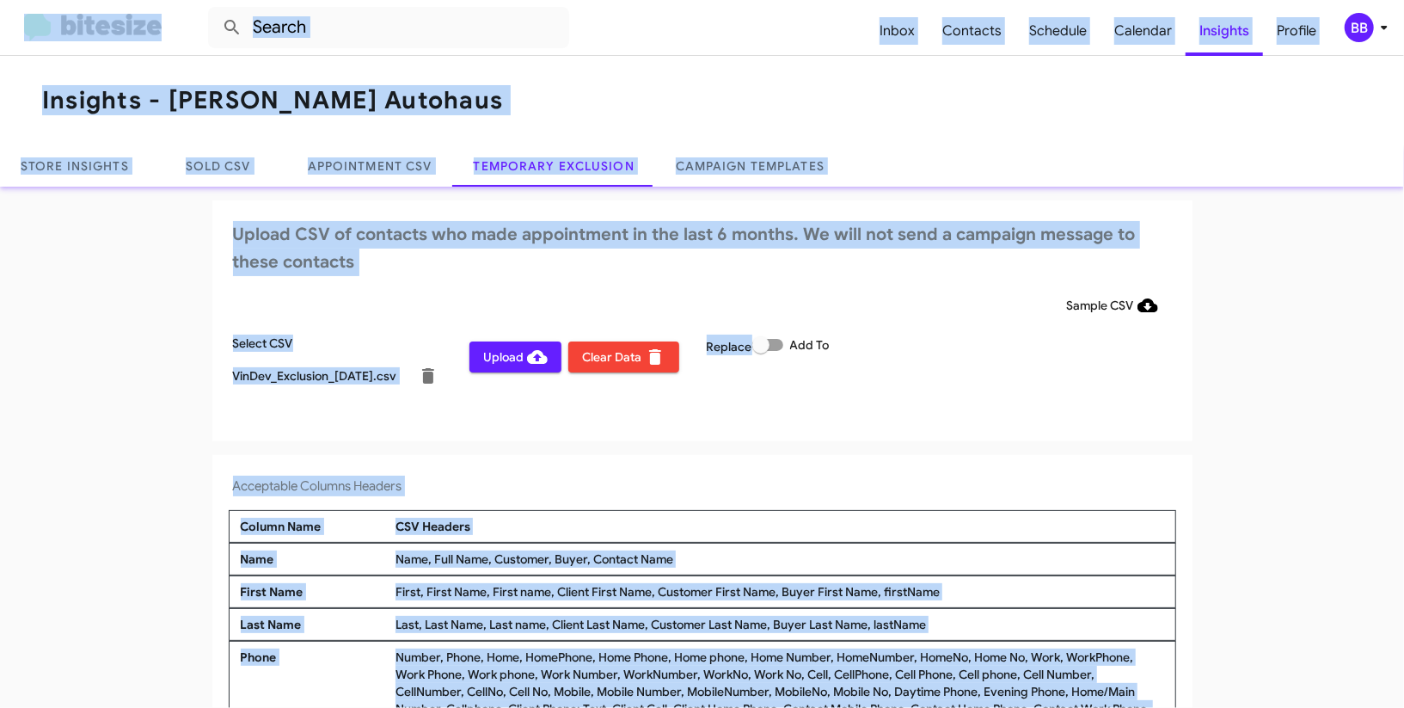
click at [1360, 34] on div "BB" at bounding box center [1359, 27] width 29 height 29
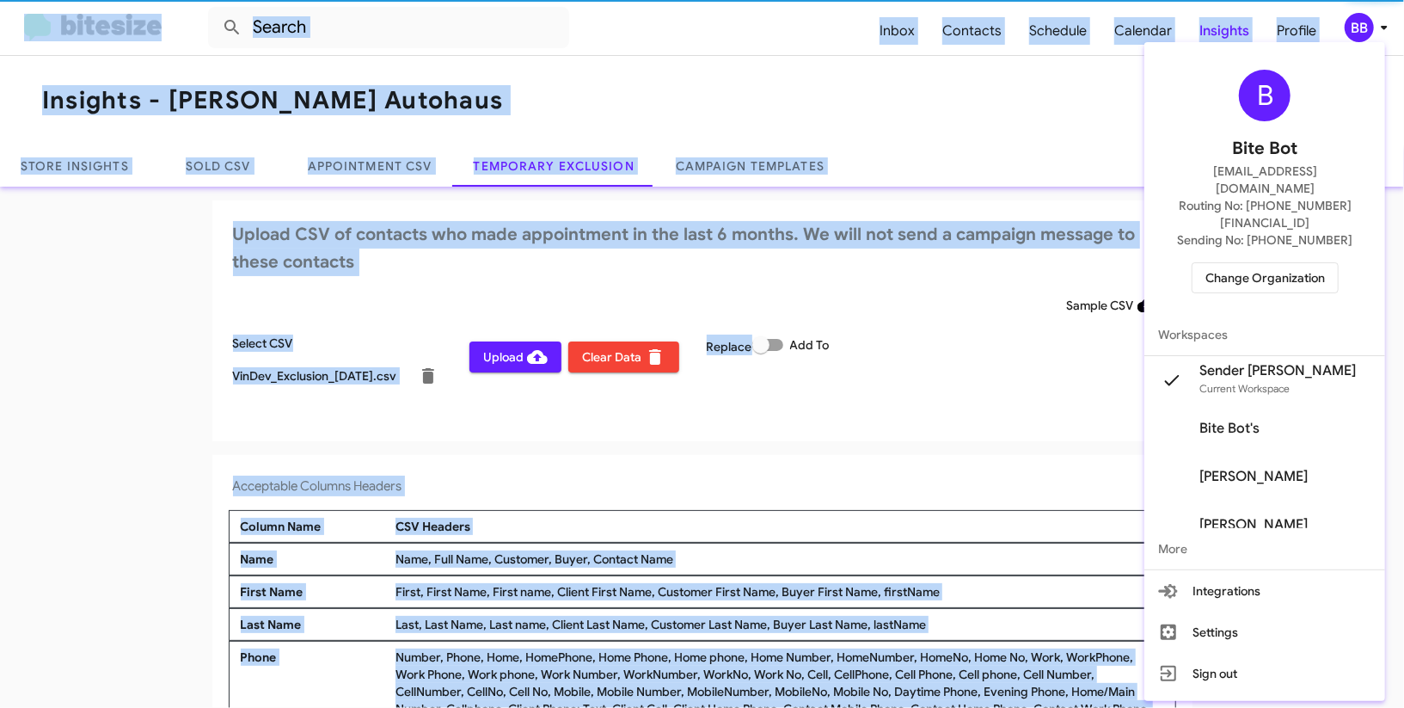
click at [1360, 34] on div at bounding box center [702, 354] width 1404 height 708
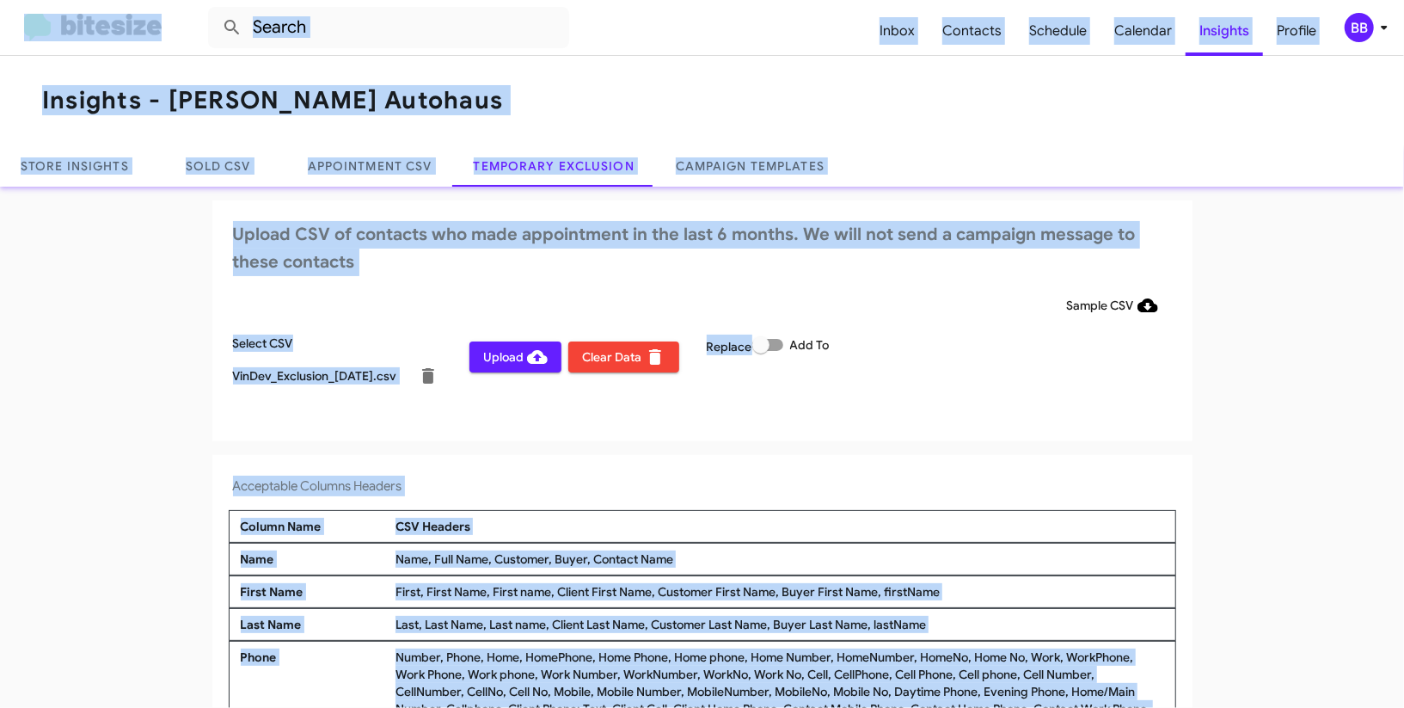
click at [508, 359] on span "Upload" at bounding box center [515, 356] width 64 height 31
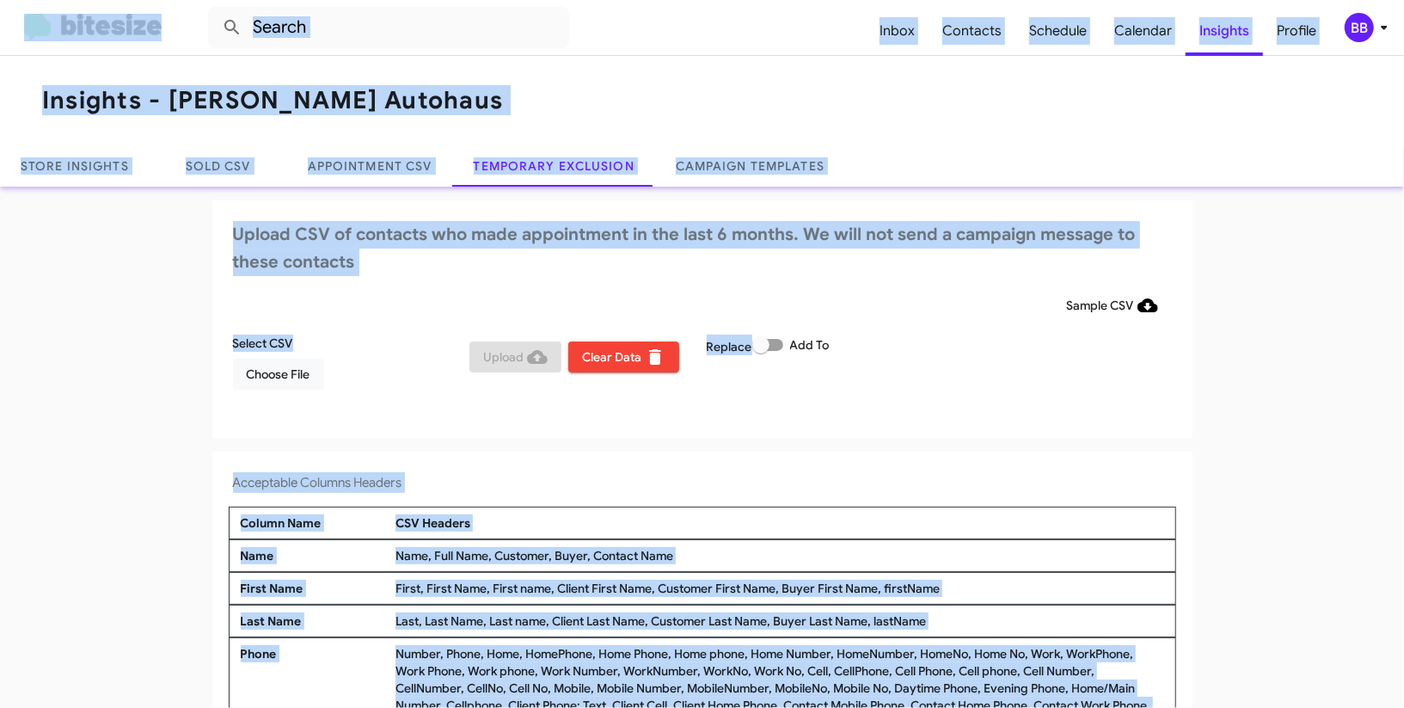
click at [1375, 28] on icon at bounding box center [1384, 27] width 21 height 21
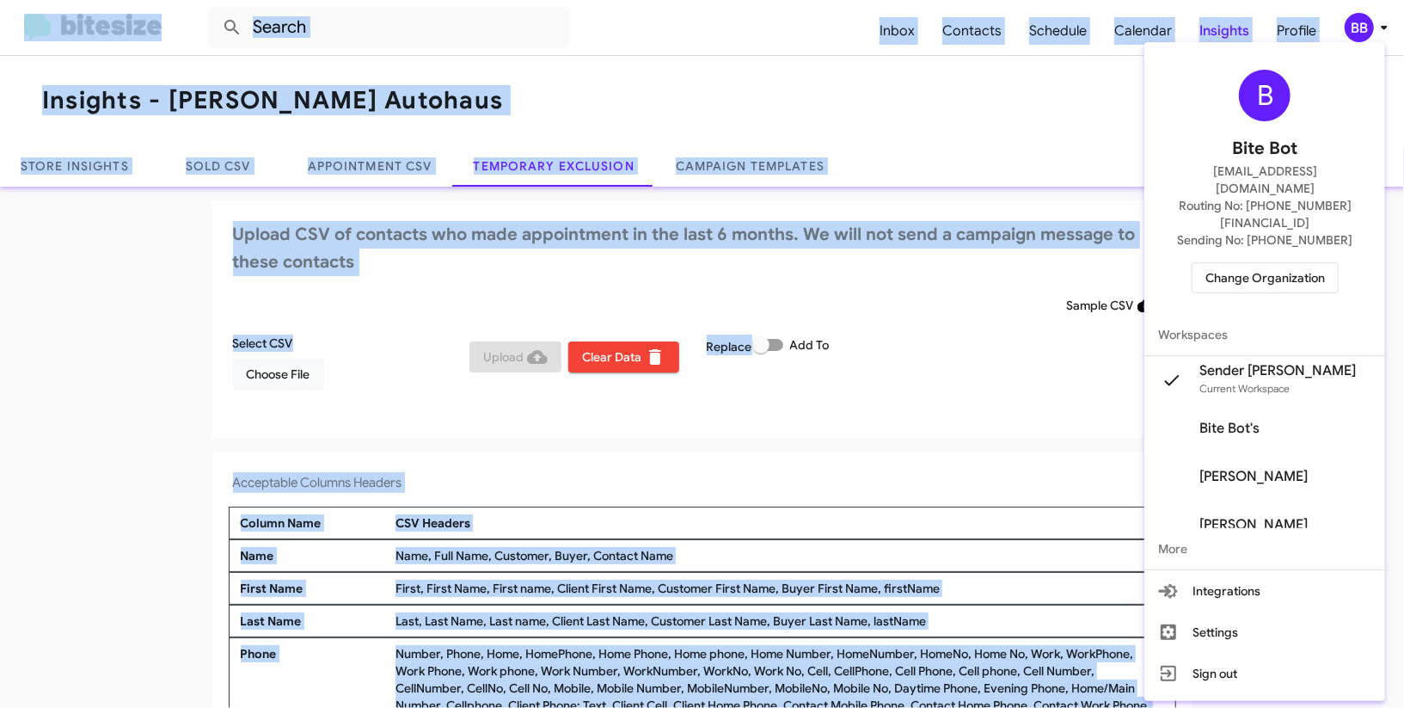
click at [1266, 263] on span "Change Organization" at bounding box center [1265, 277] width 120 height 29
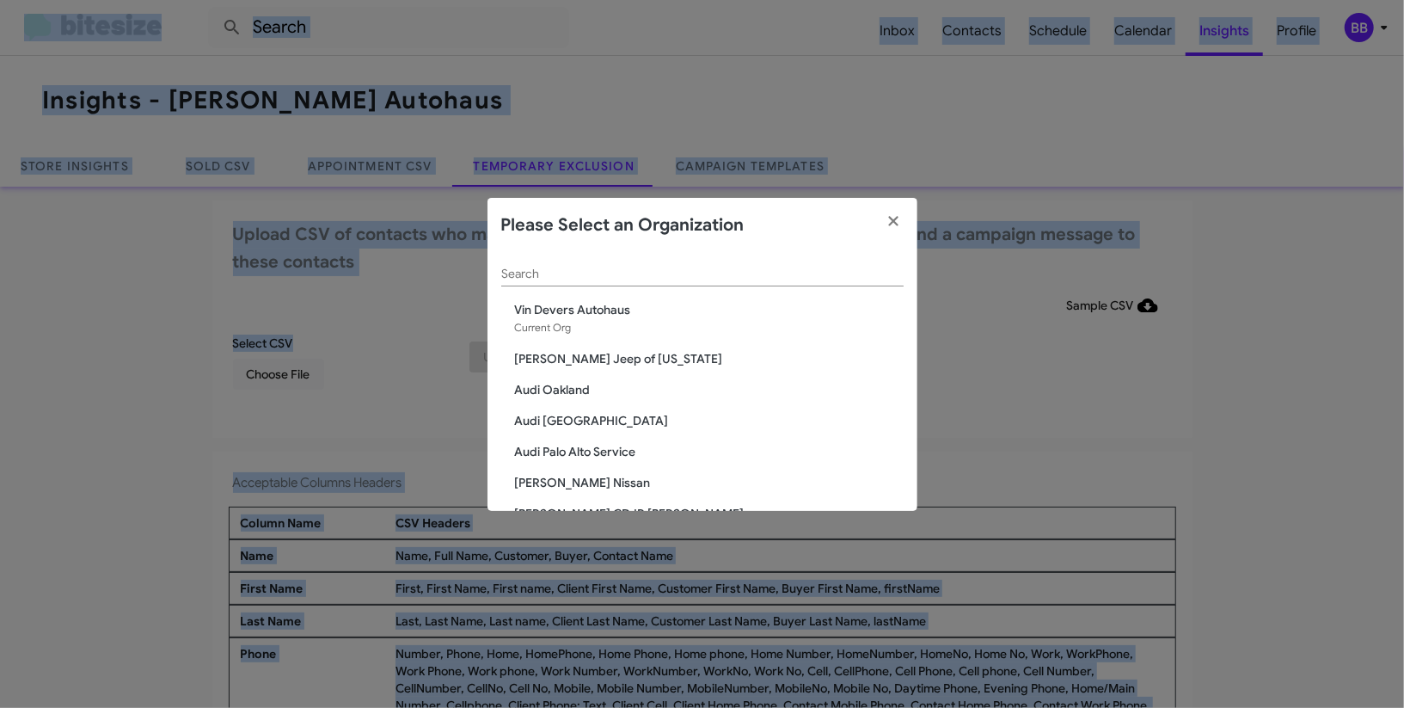
click at [757, 268] on input "Search" at bounding box center [702, 274] width 402 height 14
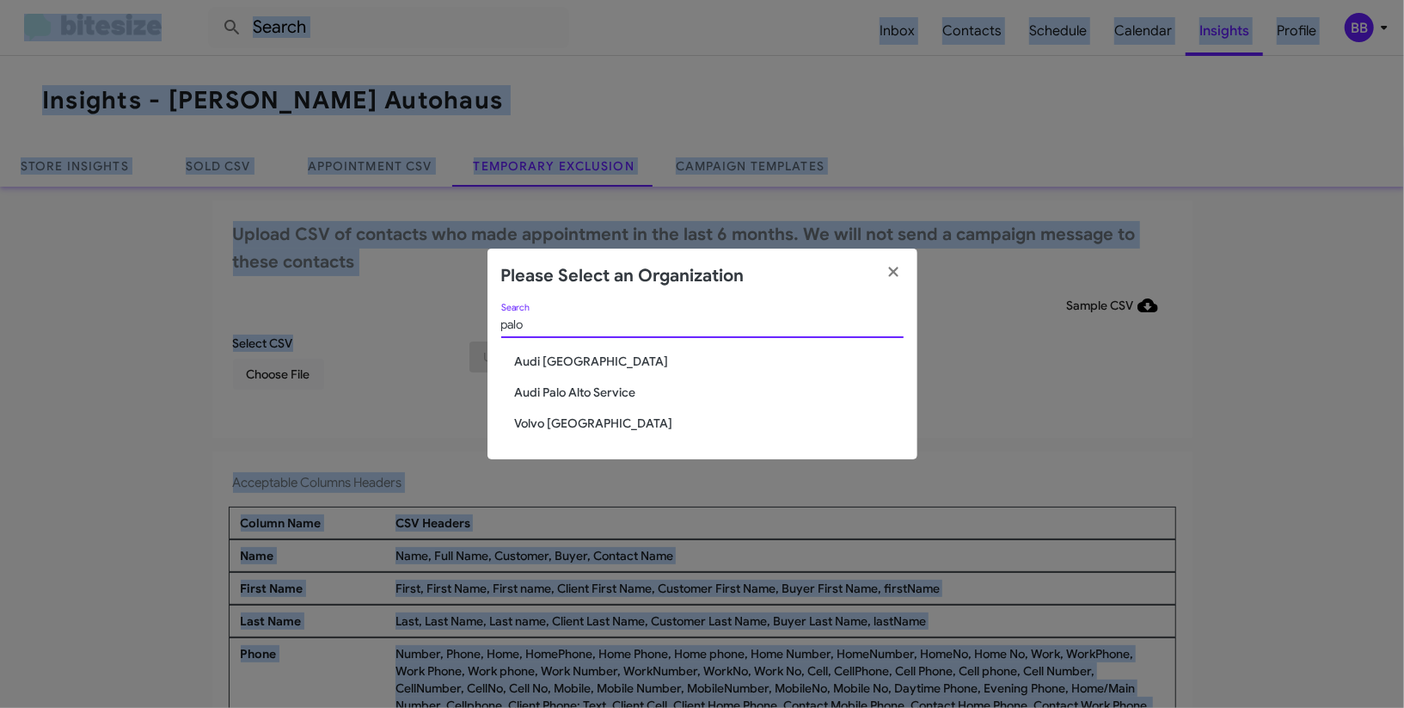
type input "palo"
click at [579, 420] on span "Volvo [GEOGRAPHIC_DATA]" at bounding box center [709, 422] width 389 height 17
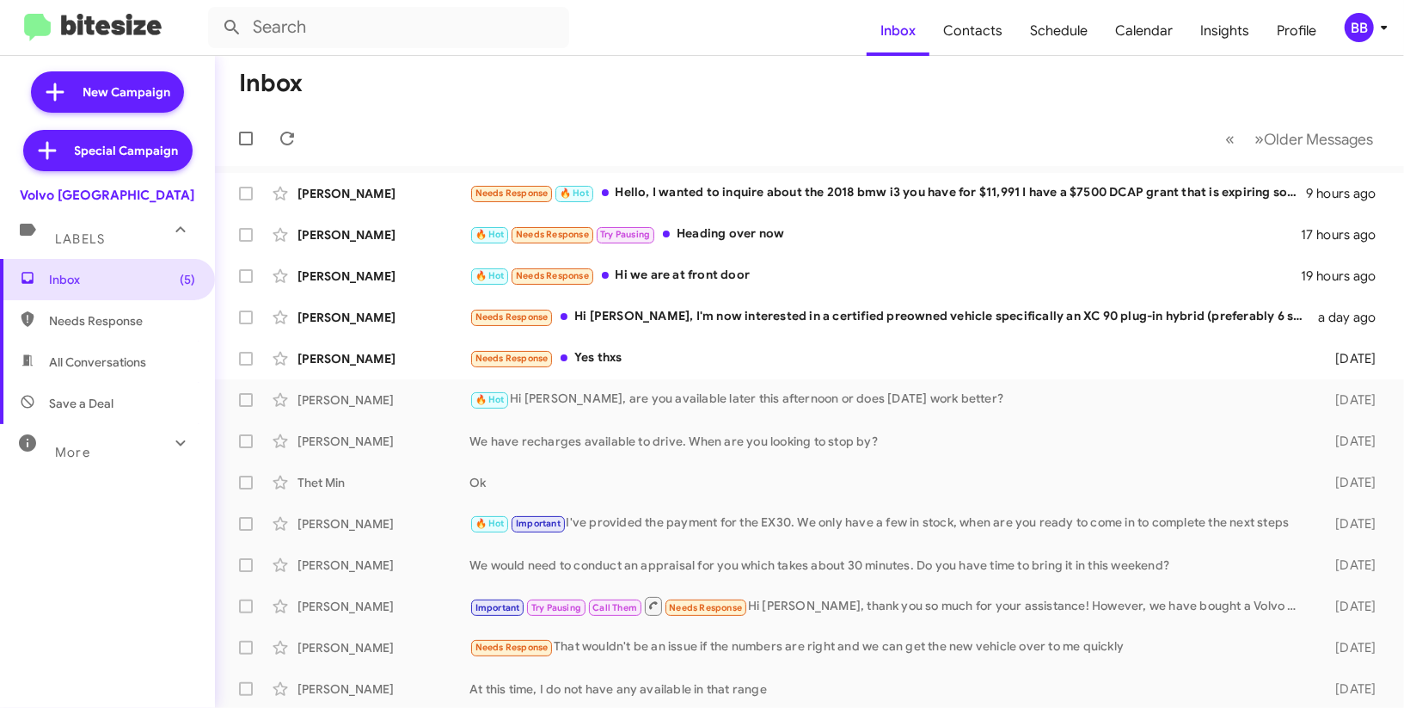
click at [1370, 27] on div "BB" at bounding box center [1359, 27] width 29 height 29
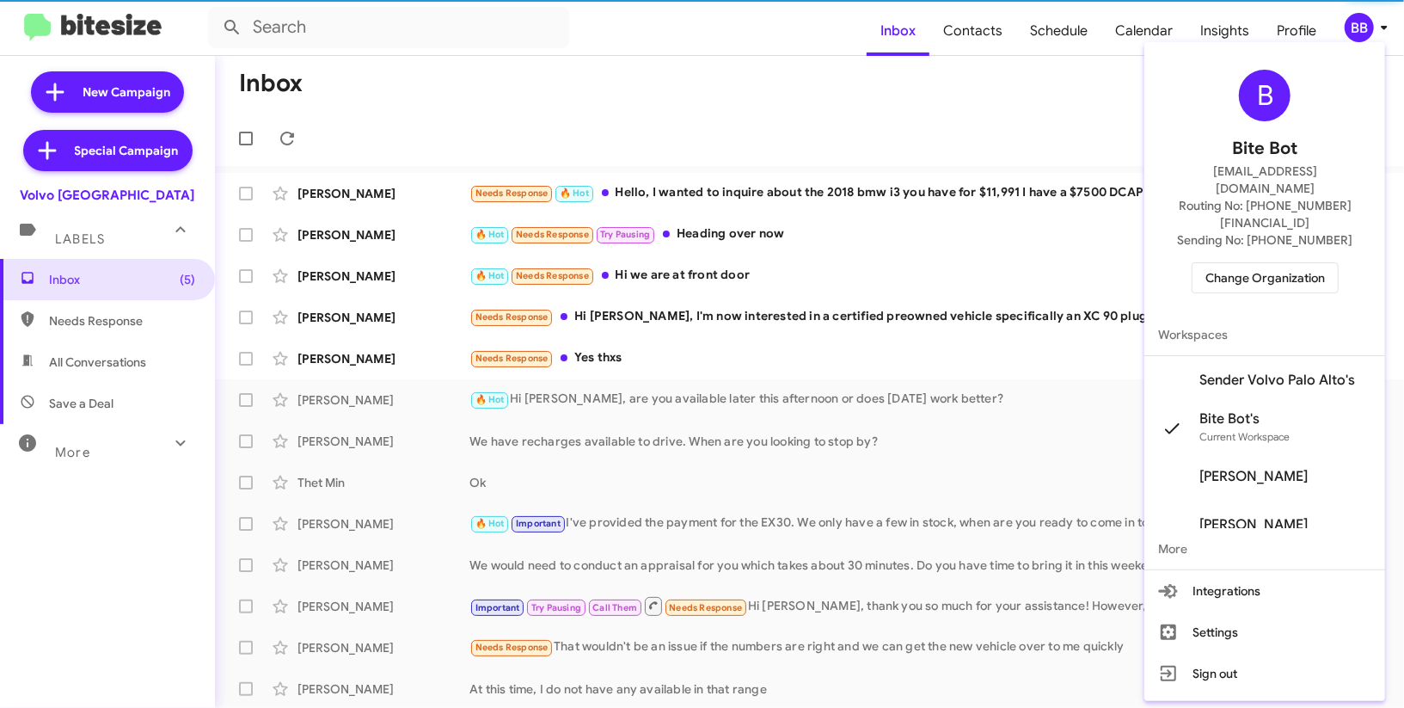
click at [1264, 371] on span "Sender Volvo Palo Alto's" at bounding box center [1277, 379] width 156 height 17
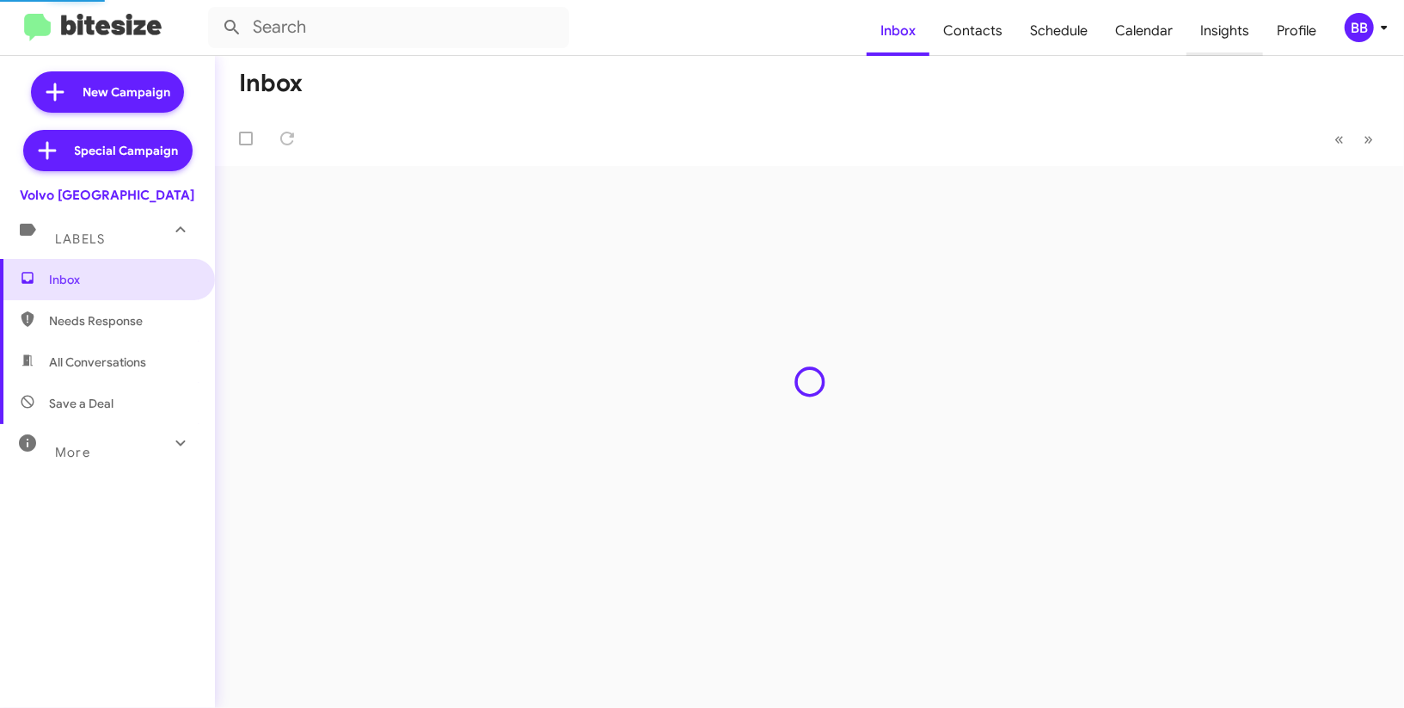
click at [1223, 27] on span "Insights" at bounding box center [1224, 31] width 77 height 50
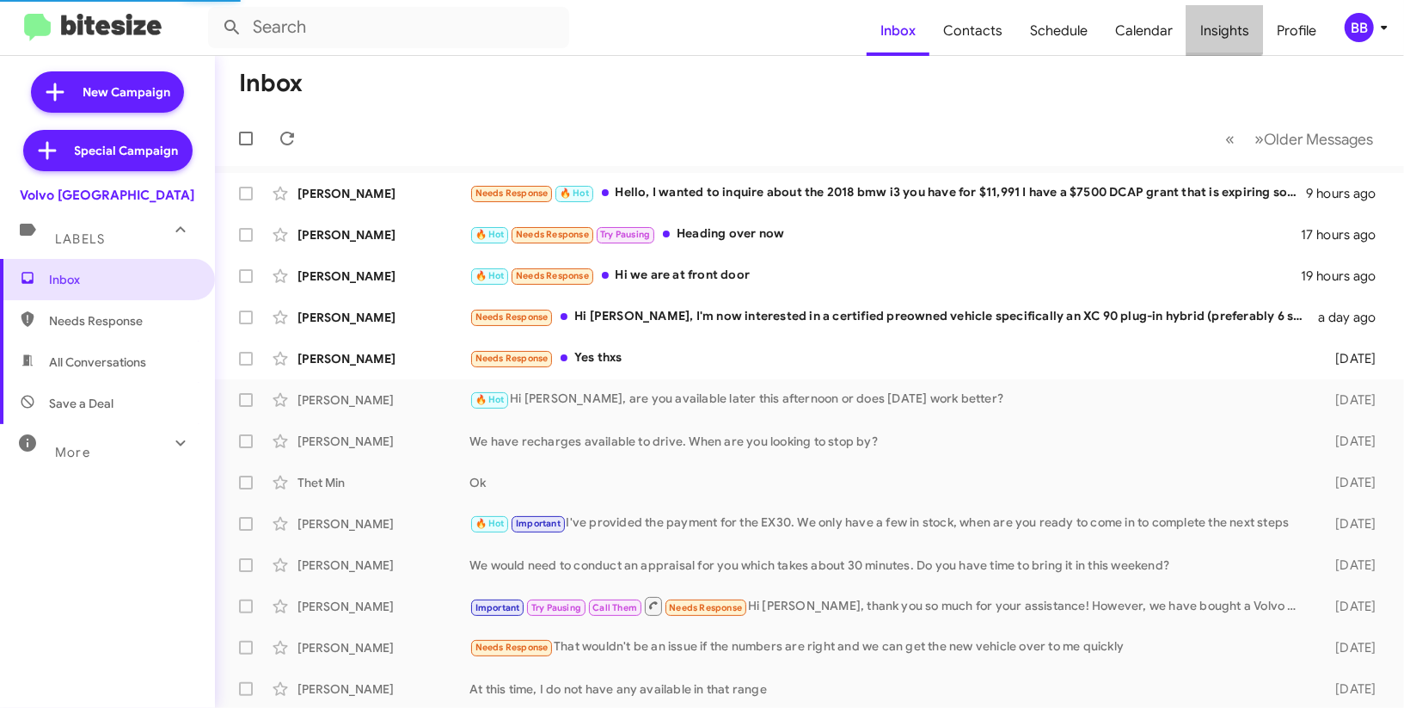
click at [1223, 27] on span "Insights" at bounding box center [1224, 31] width 77 height 50
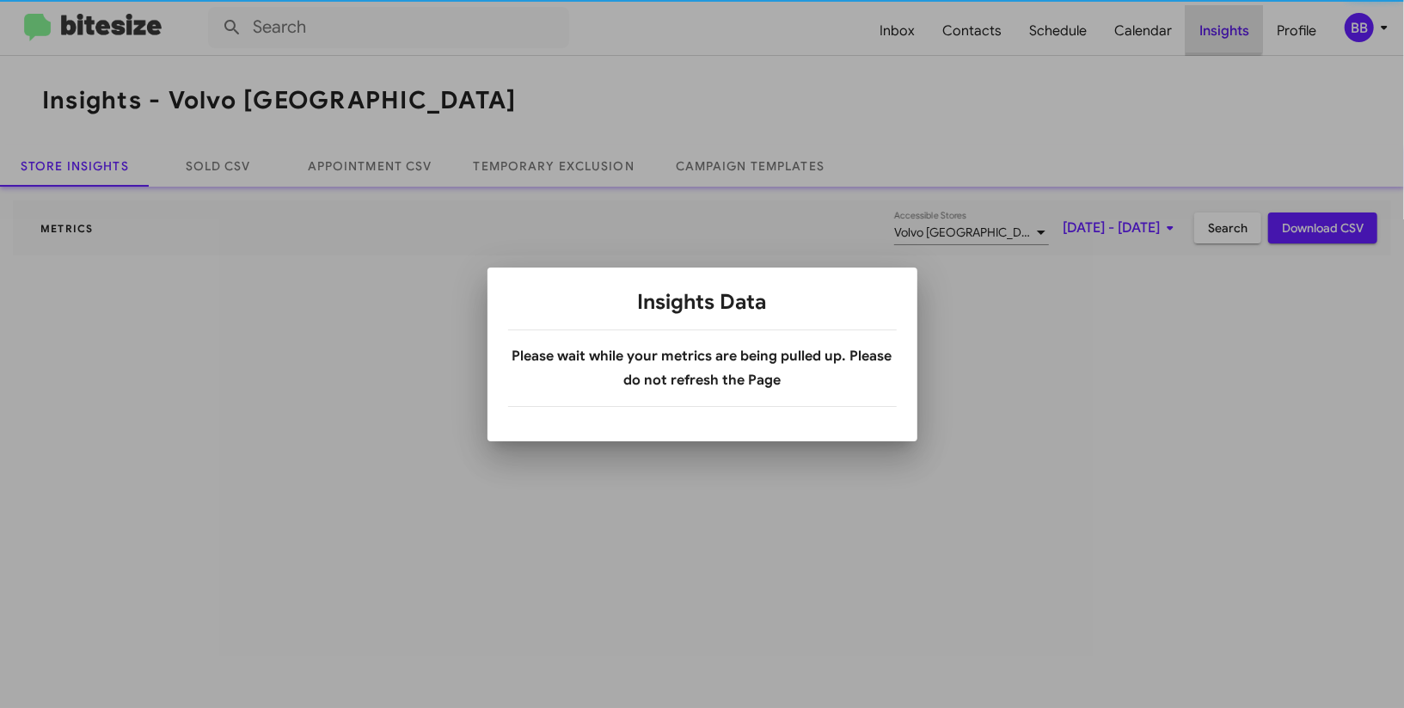
click at [1223, 27] on div at bounding box center [702, 354] width 1404 height 708
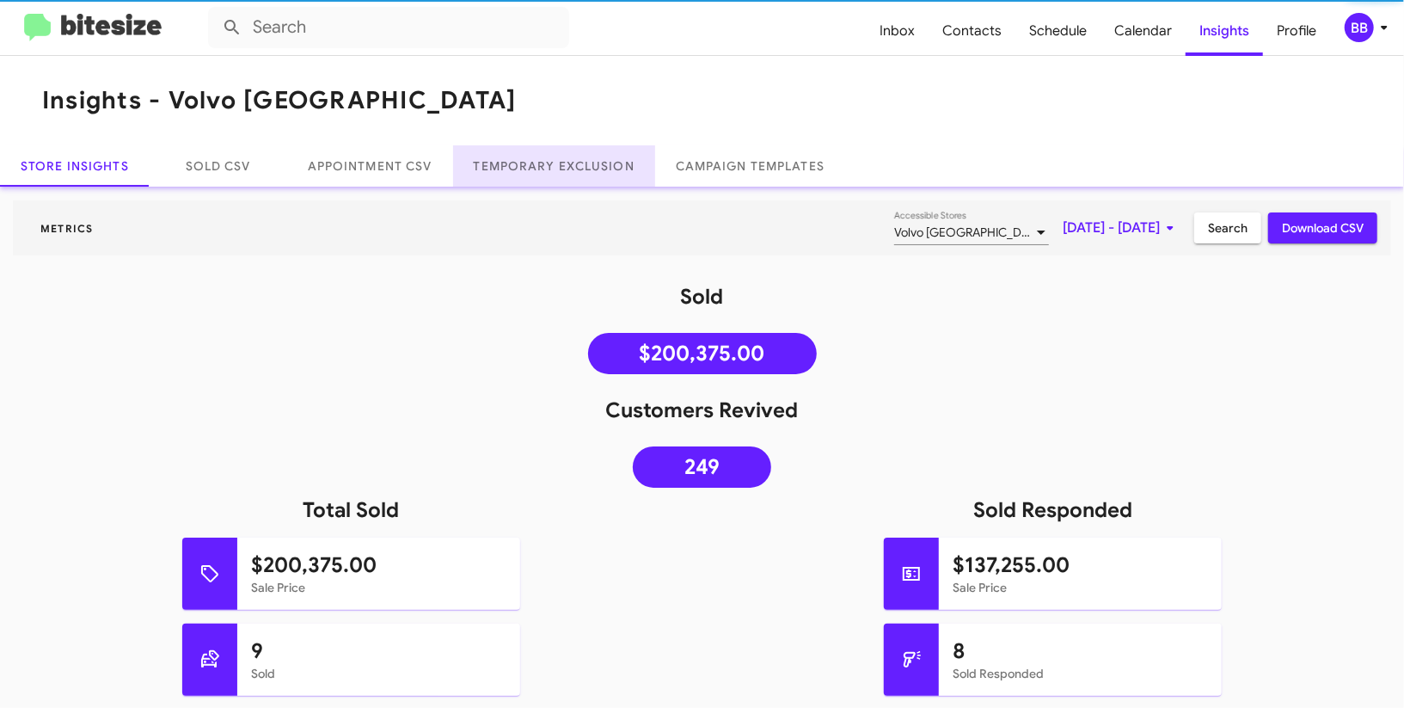
click at [514, 171] on link "Temporary Exclusion" at bounding box center [554, 165] width 202 height 41
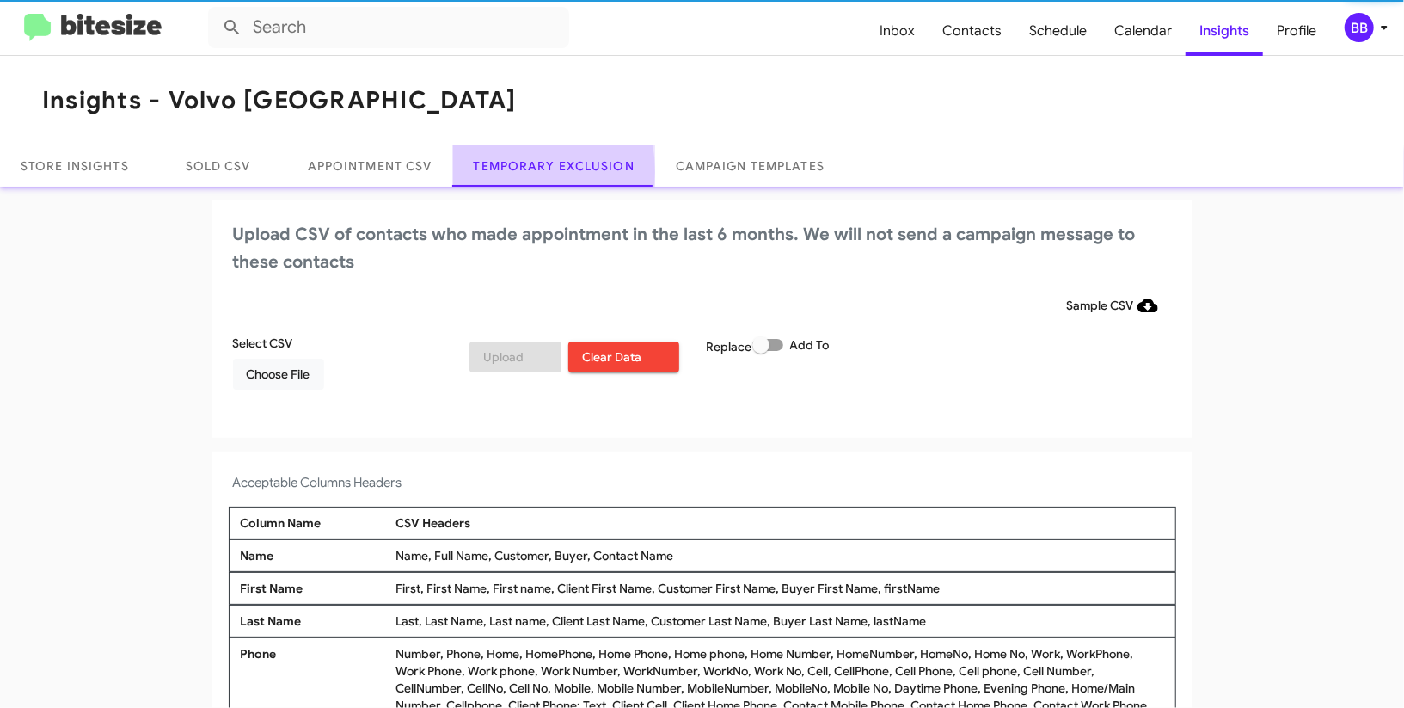
click at [514, 171] on link "Temporary Exclusion" at bounding box center [554, 165] width 202 height 41
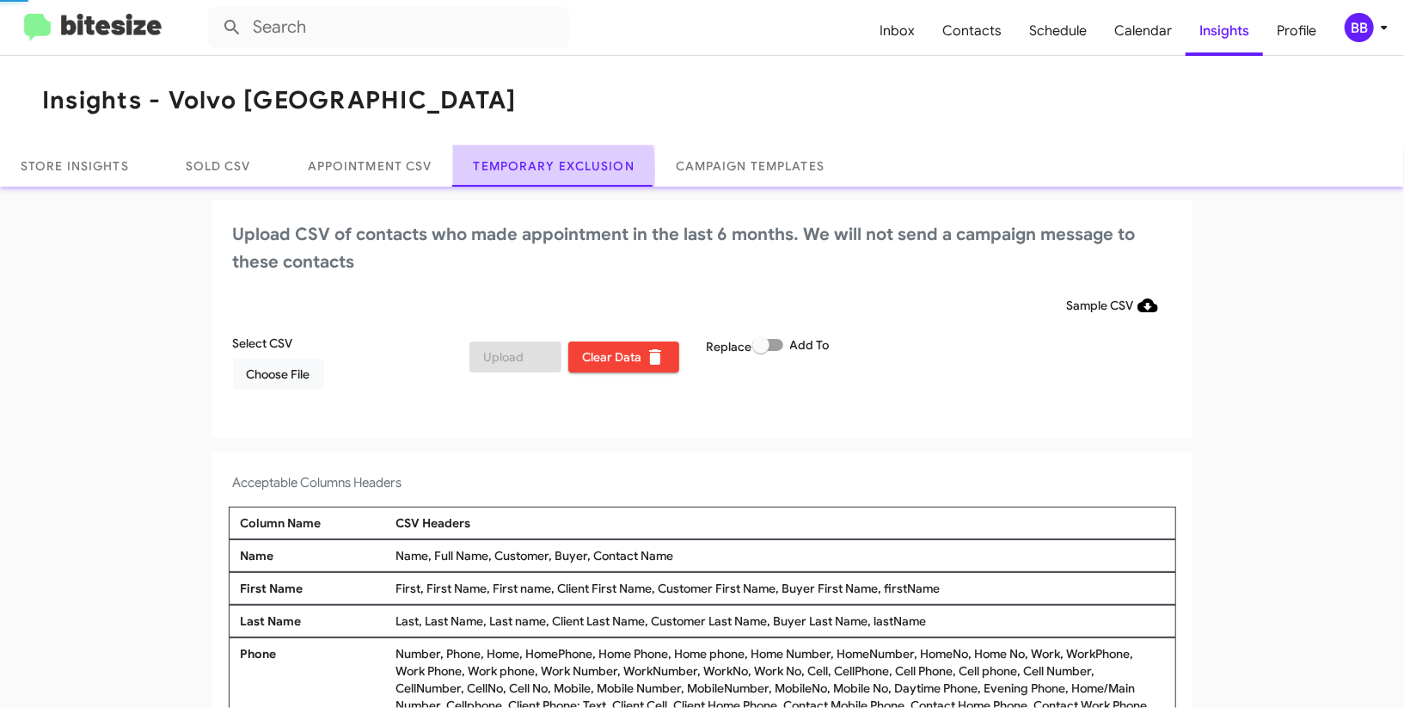
click at [514, 171] on link "Temporary Exclusion" at bounding box center [554, 165] width 202 height 41
click at [751, 350] on div "Replace Add To" at bounding box center [820, 368] width 237 height 69
click at [759, 346] on span at bounding box center [760, 344] width 17 height 17
click at [760, 351] on input "Add To" at bounding box center [760, 351] width 1 height 1
checkbox input "true"
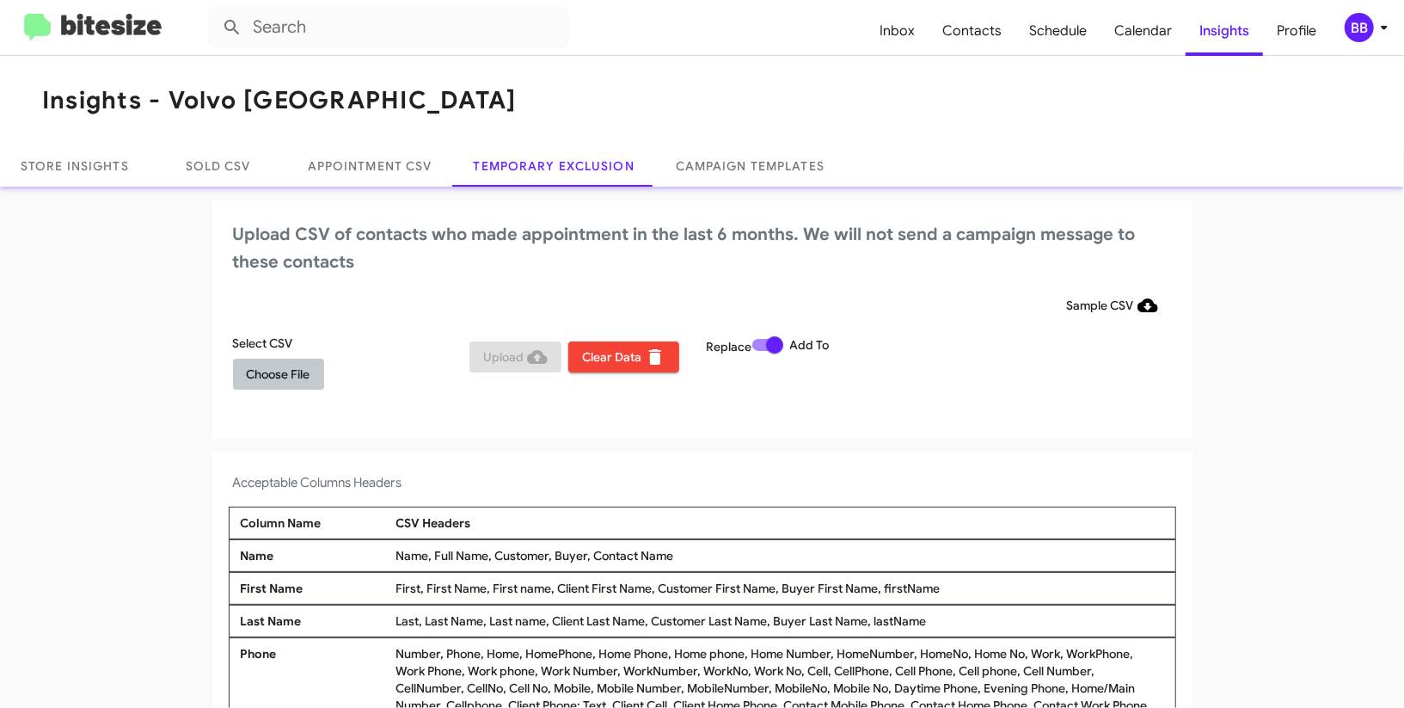
click at [316, 370] on button "Choose File" at bounding box center [278, 374] width 91 height 31
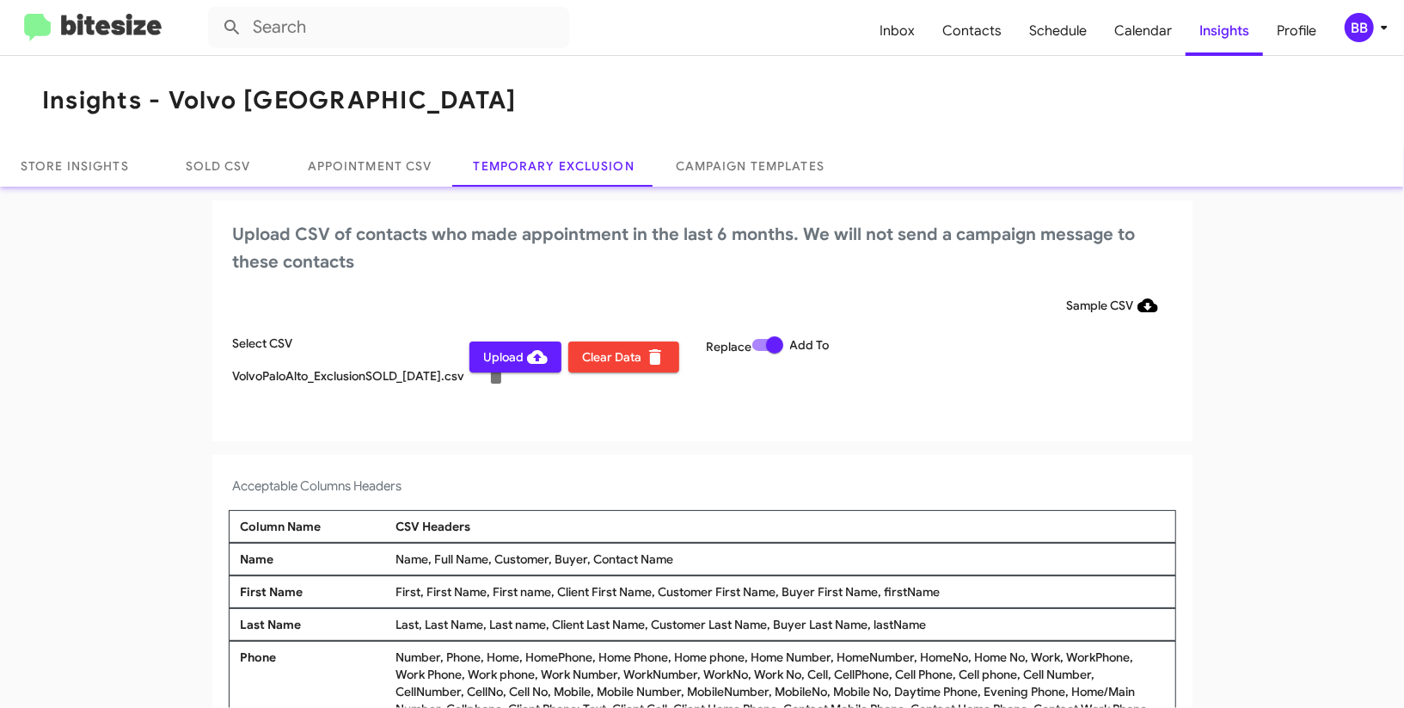
click at [496, 358] on span "Upload" at bounding box center [515, 356] width 64 height 31
